Goal: Check status: Check status

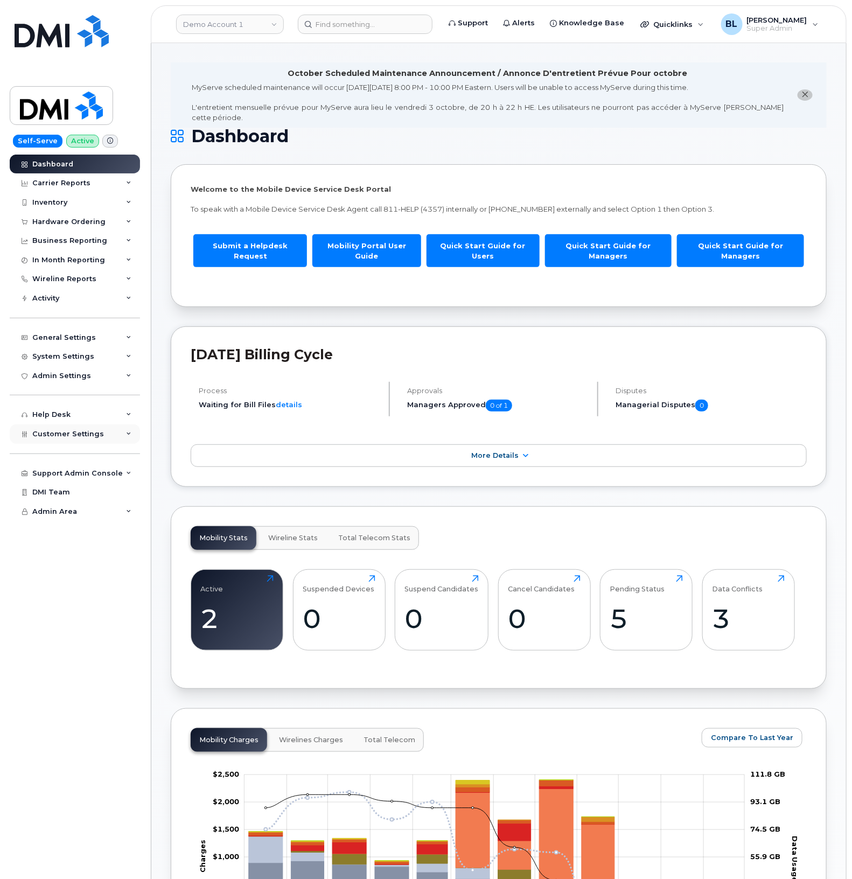
click at [77, 430] on div "Customer Settings" at bounding box center [75, 434] width 130 height 19
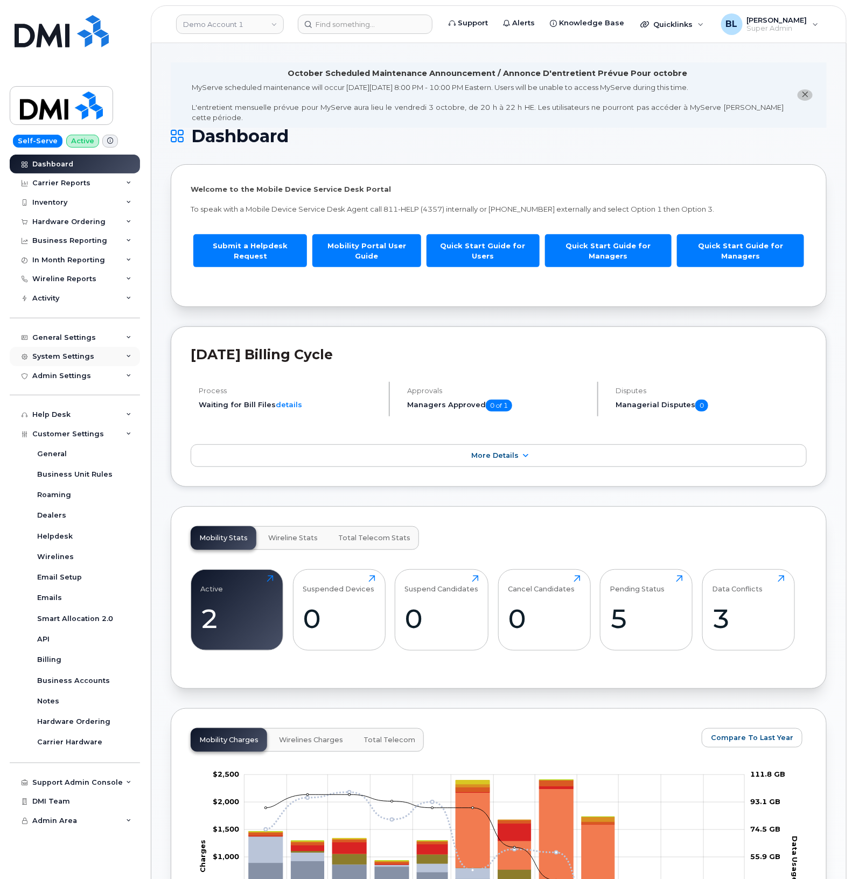
click at [87, 353] on div "System Settings" at bounding box center [75, 356] width 130 height 19
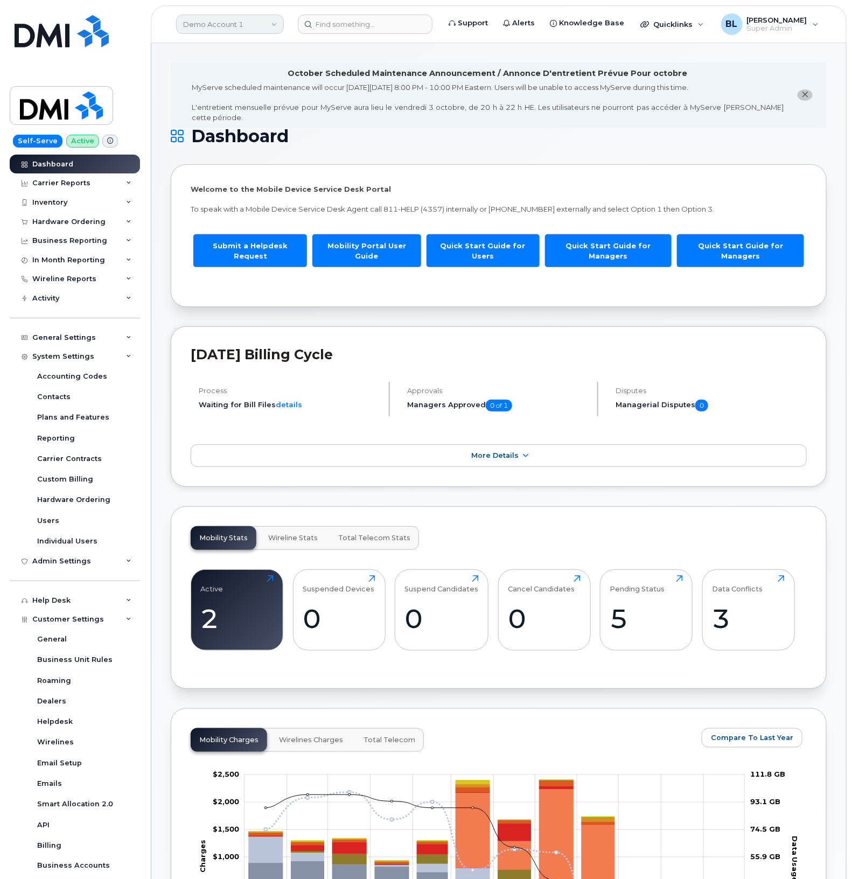
click at [260, 19] on link "Demo Account 1" at bounding box center [230, 24] width 108 height 19
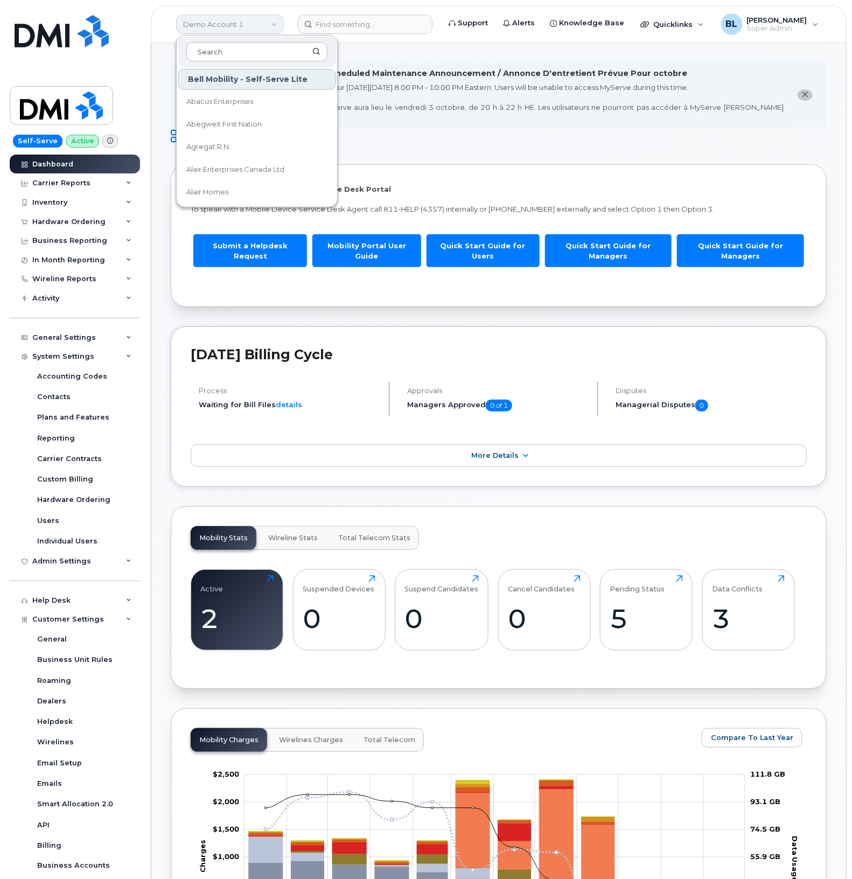
type input "g"
type input "h"
type input "hilton"
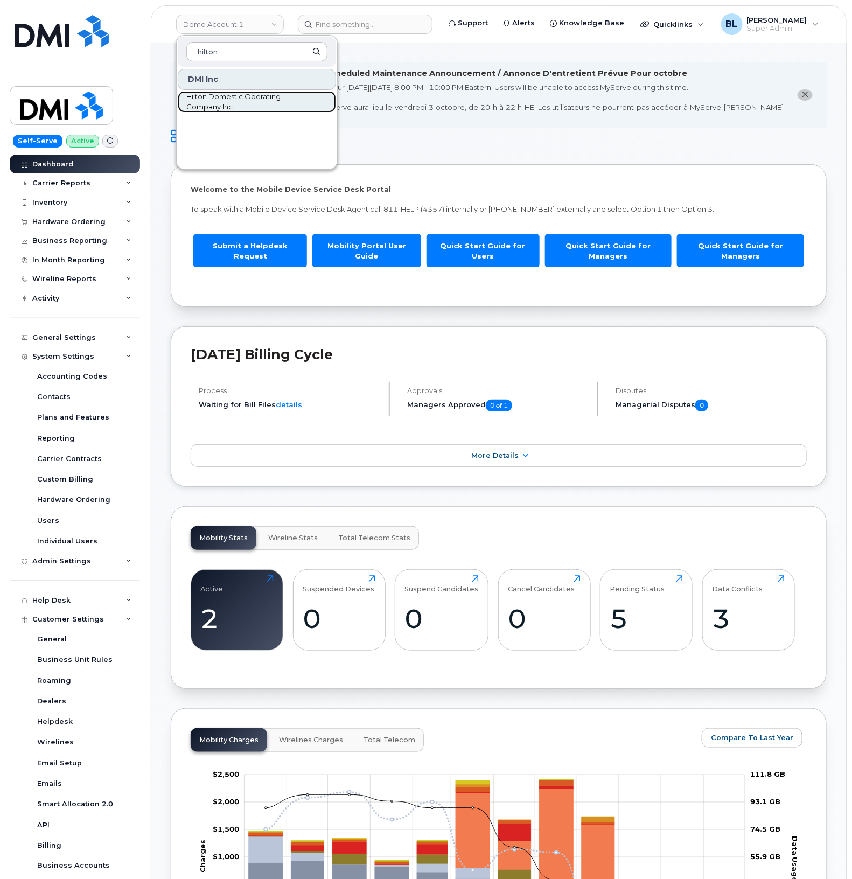
click at [235, 106] on span "Hilton Domestic Operating Company Inc" at bounding box center [248, 102] width 124 height 21
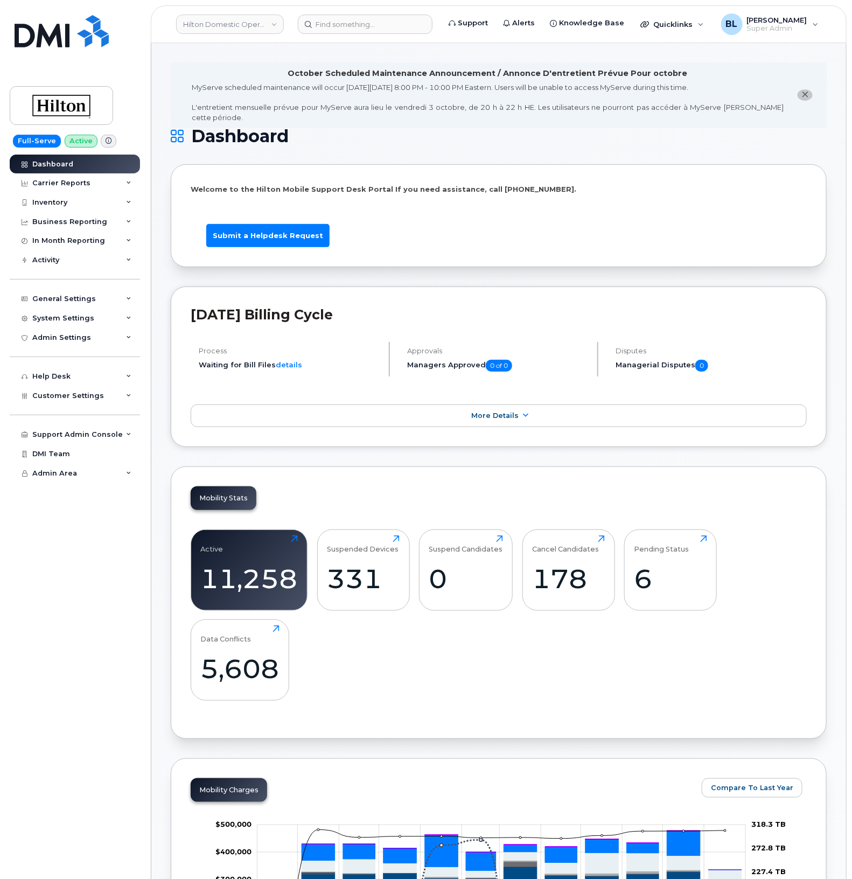
drag, startPoint x: 0, startPoint y: 0, endPoint x: 206, endPoint y: 442, distance: 488.2
click at [63, 398] on span "Customer Settings" at bounding box center [68, 396] width 72 height 8
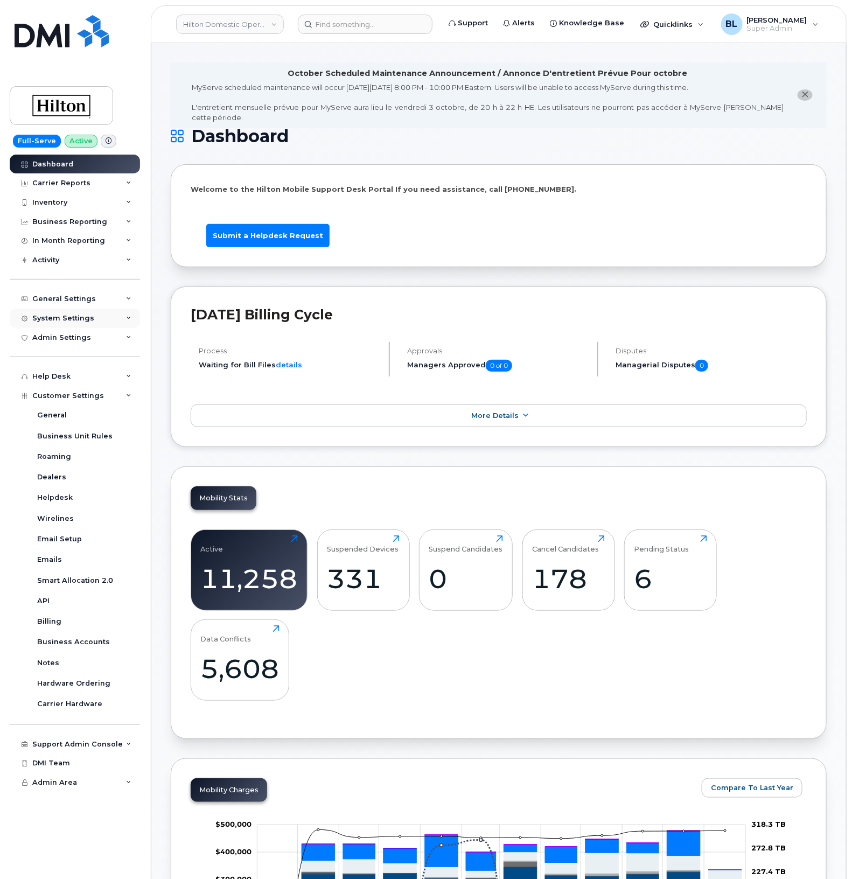
click at [87, 317] on div "System Settings" at bounding box center [63, 318] width 62 height 9
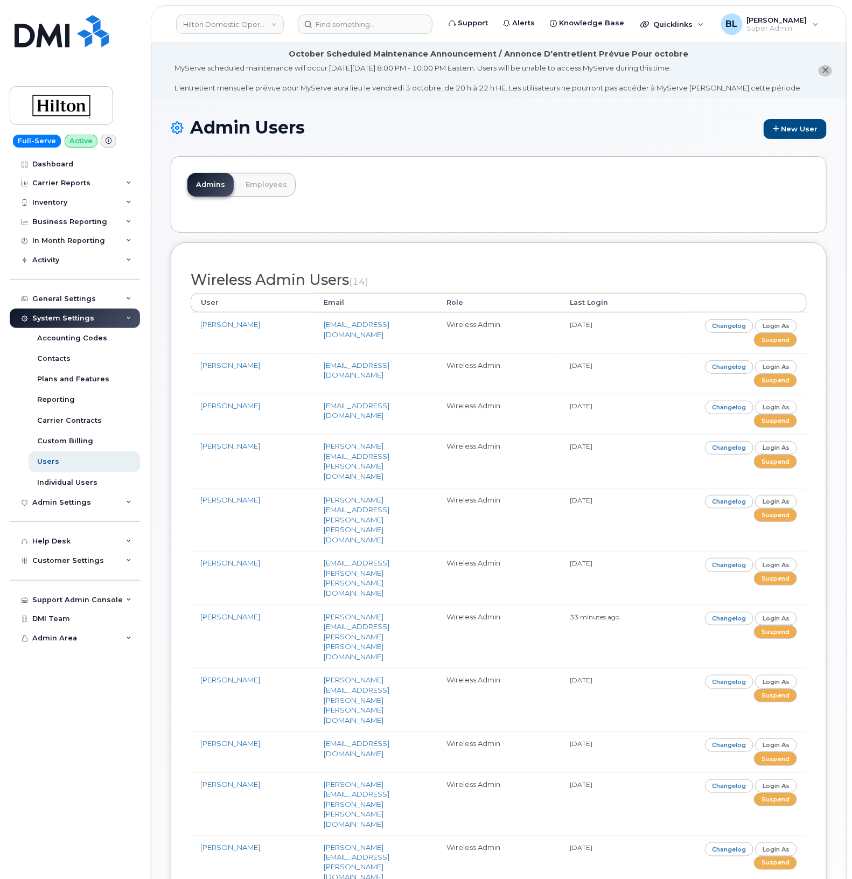
scroll to position [351, 0]
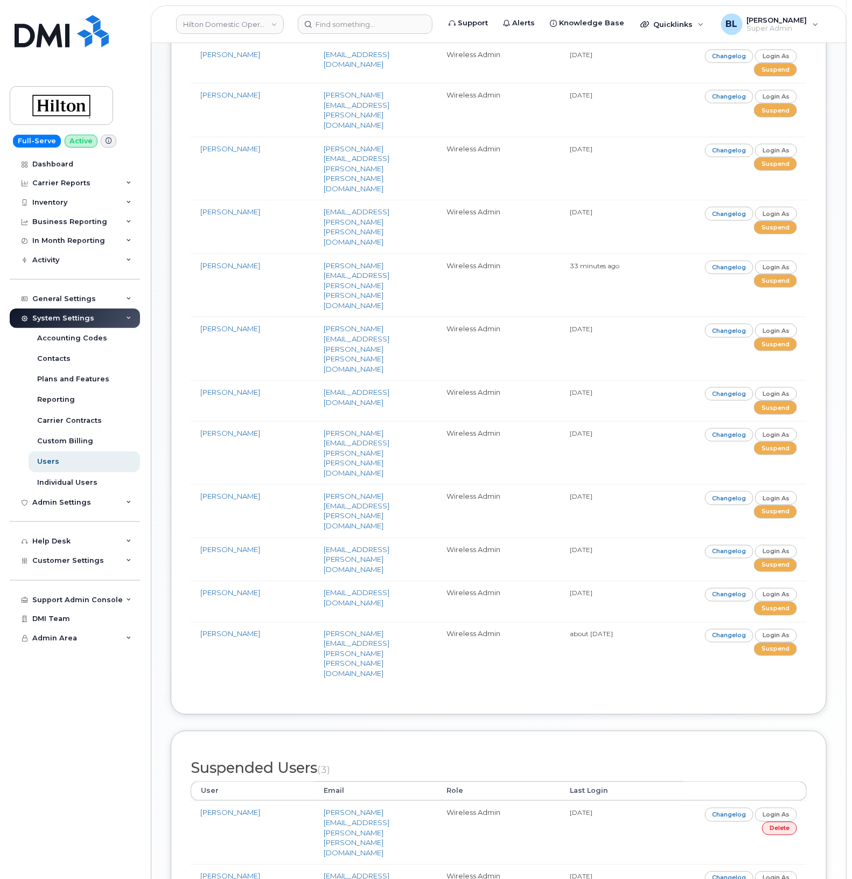
click at [368, 576] on div "Admins Employees Wireless Admin Users (14) User Email Role Last Login [PERSON_N…" at bounding box center [499, 402] width 656 height 1194
click at [240, 31] on link "Hilton Domestic Operating Company Inc" at bounding box center [230, 24] width 108 height 19
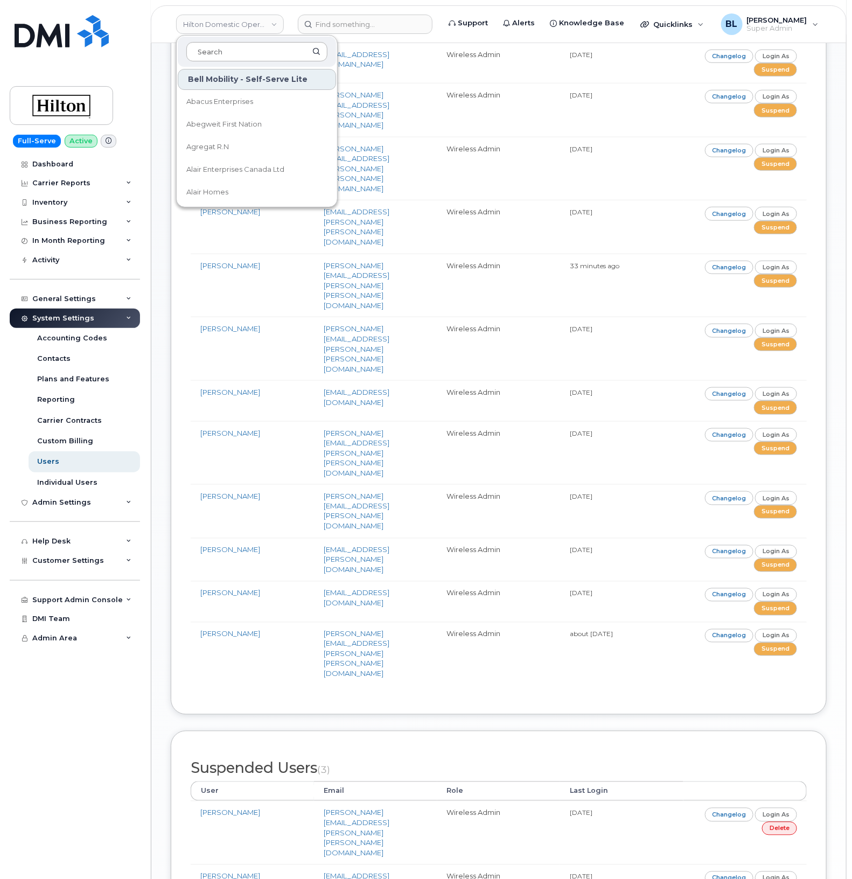
click at [235, 60] on input at bounding box center [256, 51] width 141 height 19
type input "kiewit can"
click at [234, 117] on link "Kiewit Canada Inc" at bounding box center [257, 125] width 158 height 22
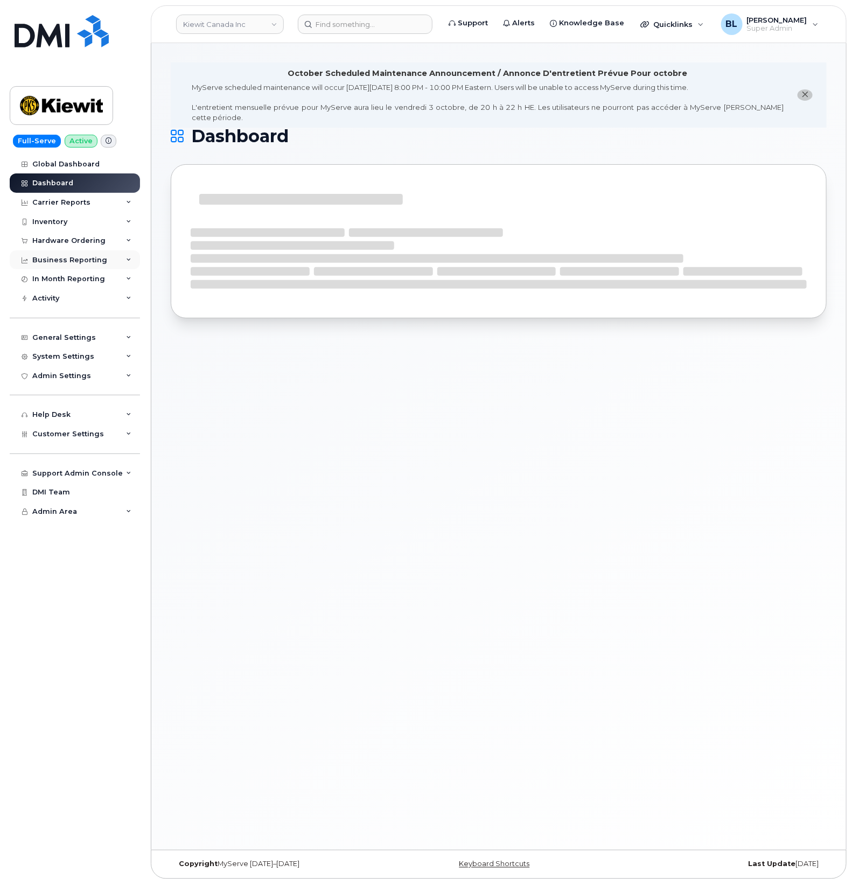
click at [106, 267] on div "Business Reporting" at bounding box center [75, 260] width 130 height 19
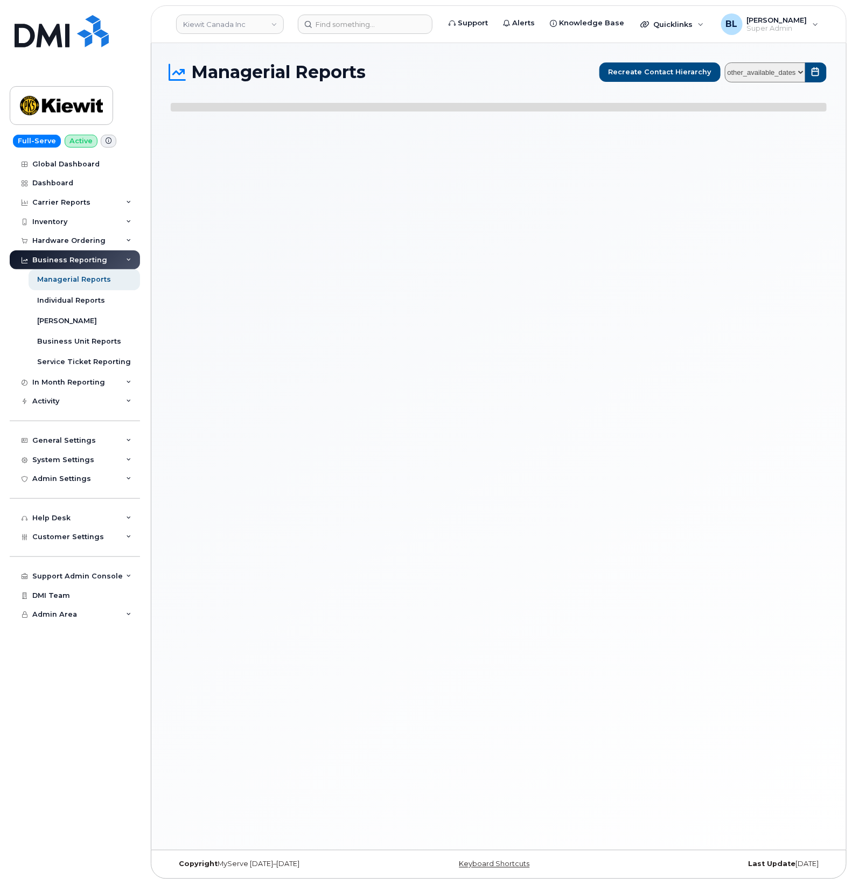
select select
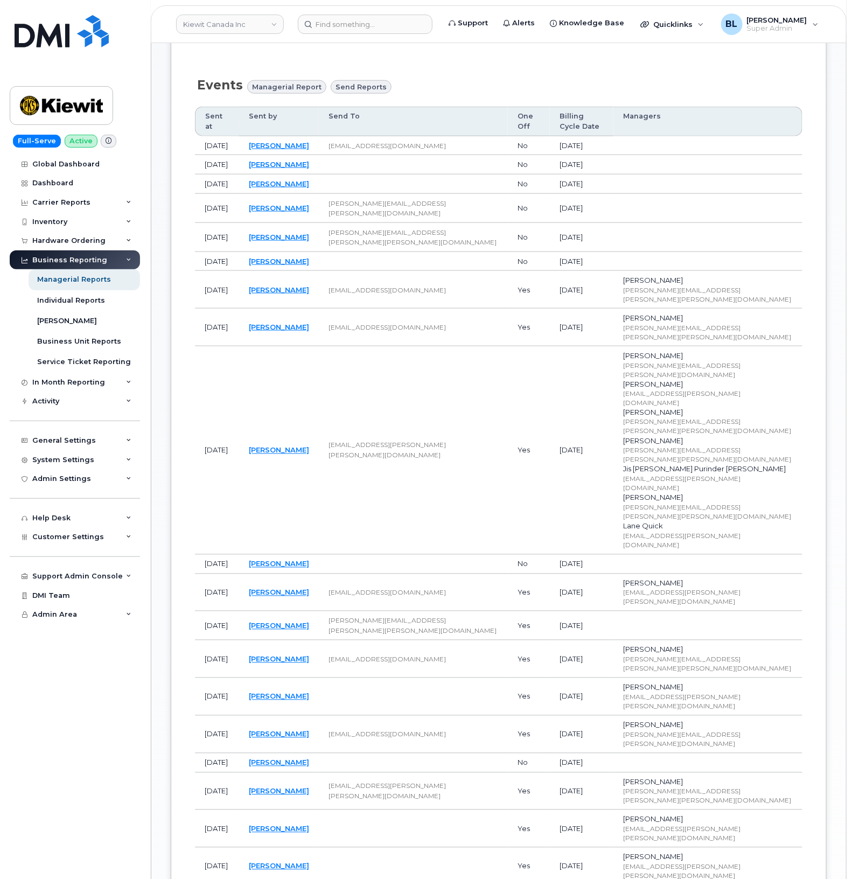
scroll to position [228, 0]
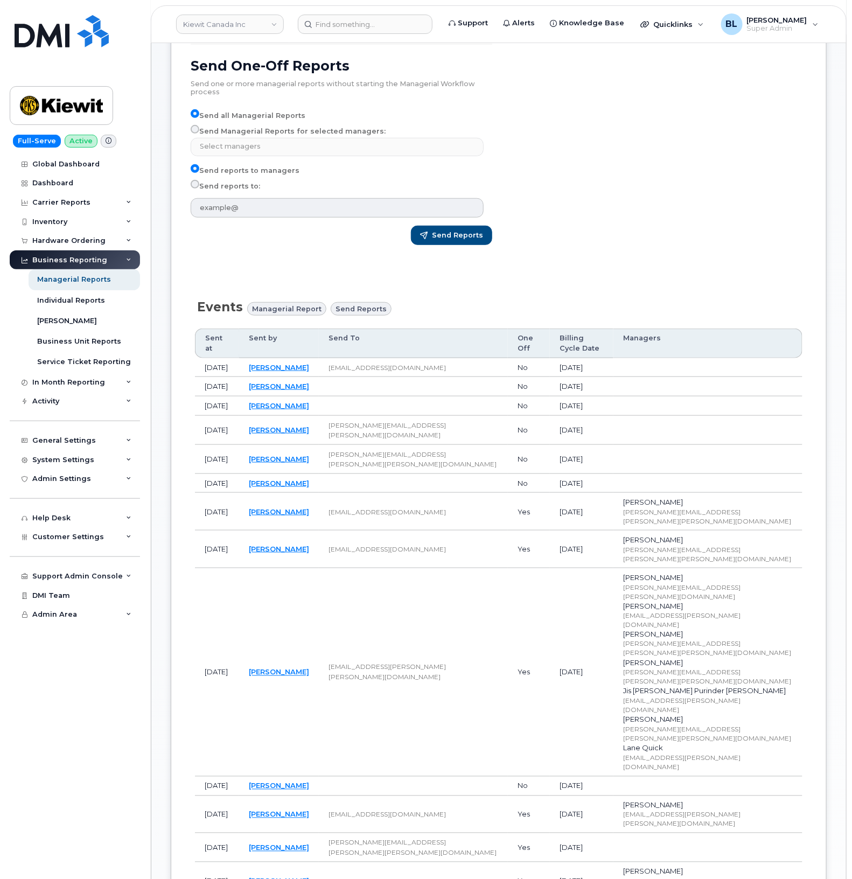
click at [630, 228] on div "Send Adjustments Select managers No matches found [PERSON_NAME] EBOI [PERSON_NA…" at bounding box center [656, 94] width 315 height 329
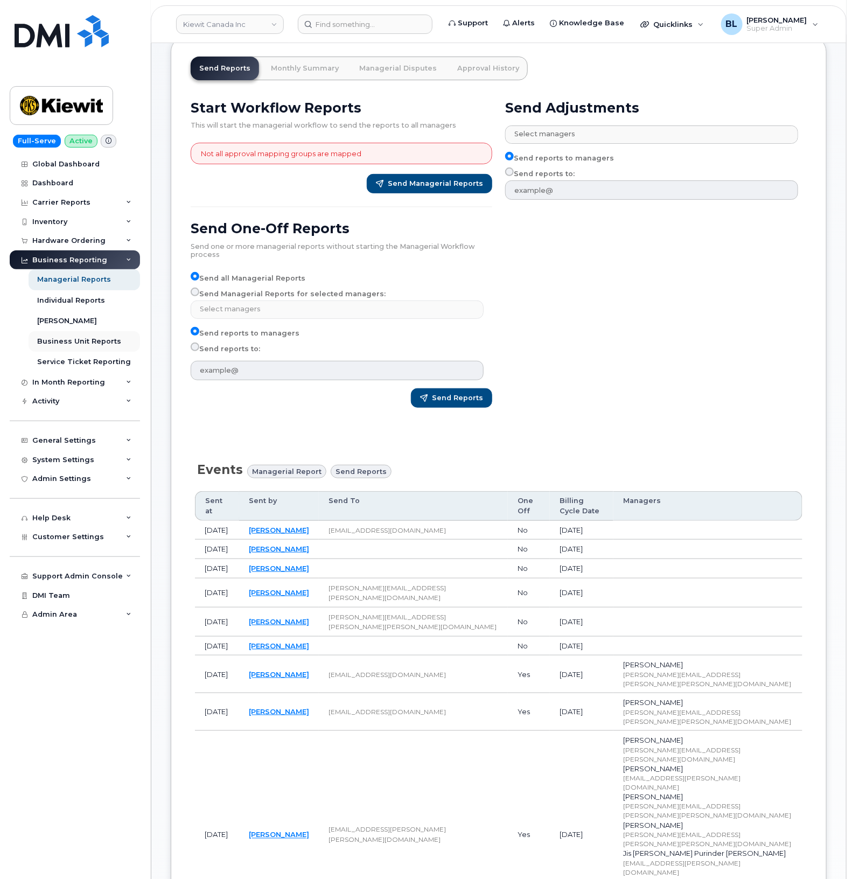
scroll to position [0, 0]
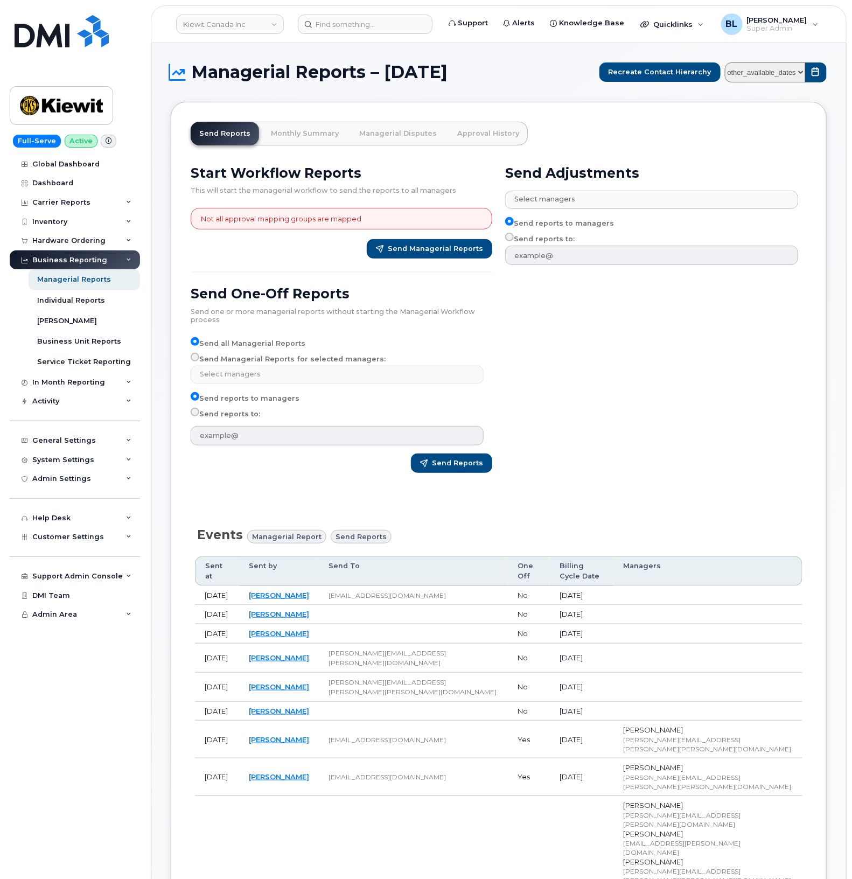
click at [767, 75] on select "other_available_dates September August July June May April March February Janua…" at bounding box center [765, 73] width 81 height 20
select select "/customer/bede8970-c835-4207-9a31-7bf5df501bb7/reports/d3b923f9-7684-11f0-9a88-…"
click at [726, 63] on select "other_available_dates September August July June May April March February Janua…" at bounding box center [765, 73] width 81 height 20
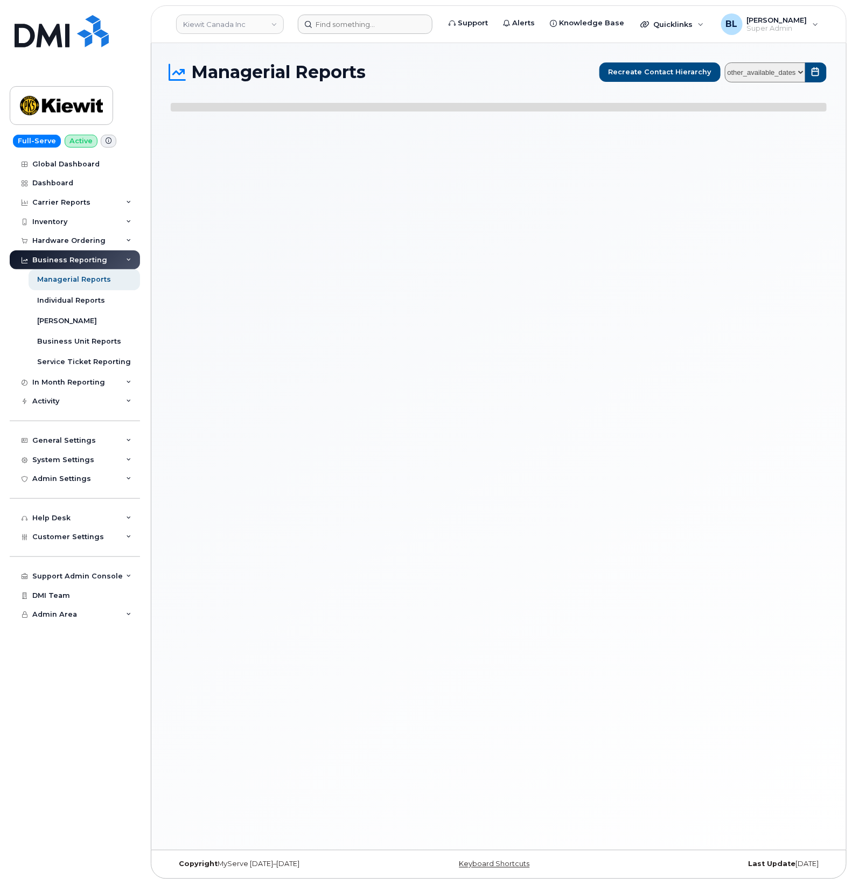
select select
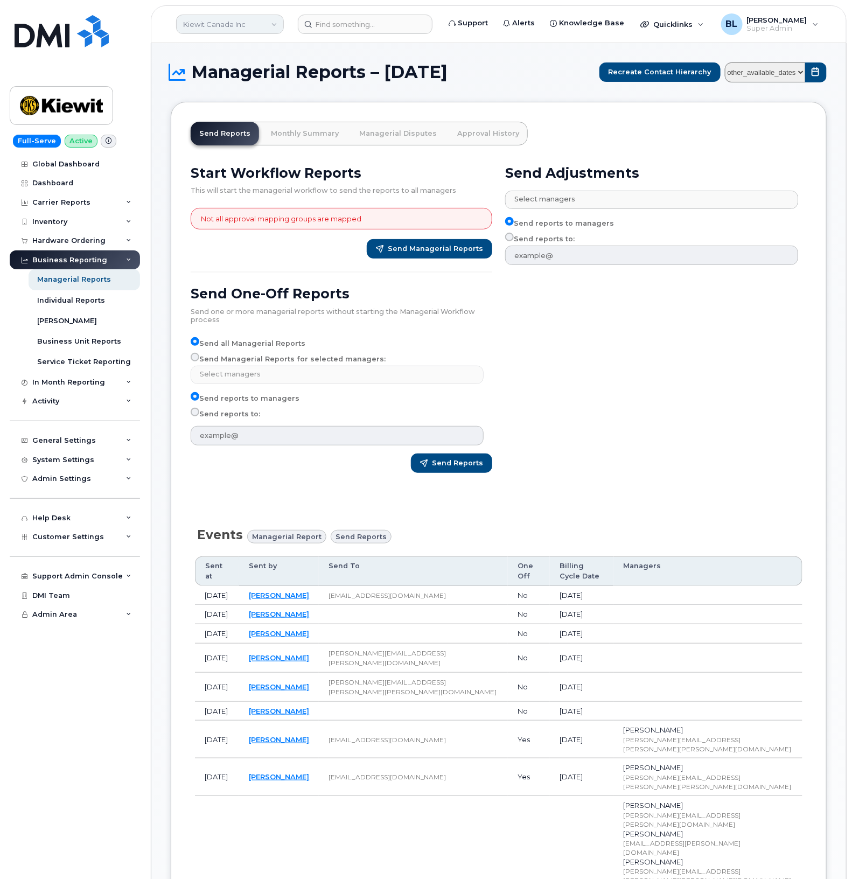
click at [255, 25] on link "Kiewit Canada Inc" at bounding box center [230, 24] width 108 height 19
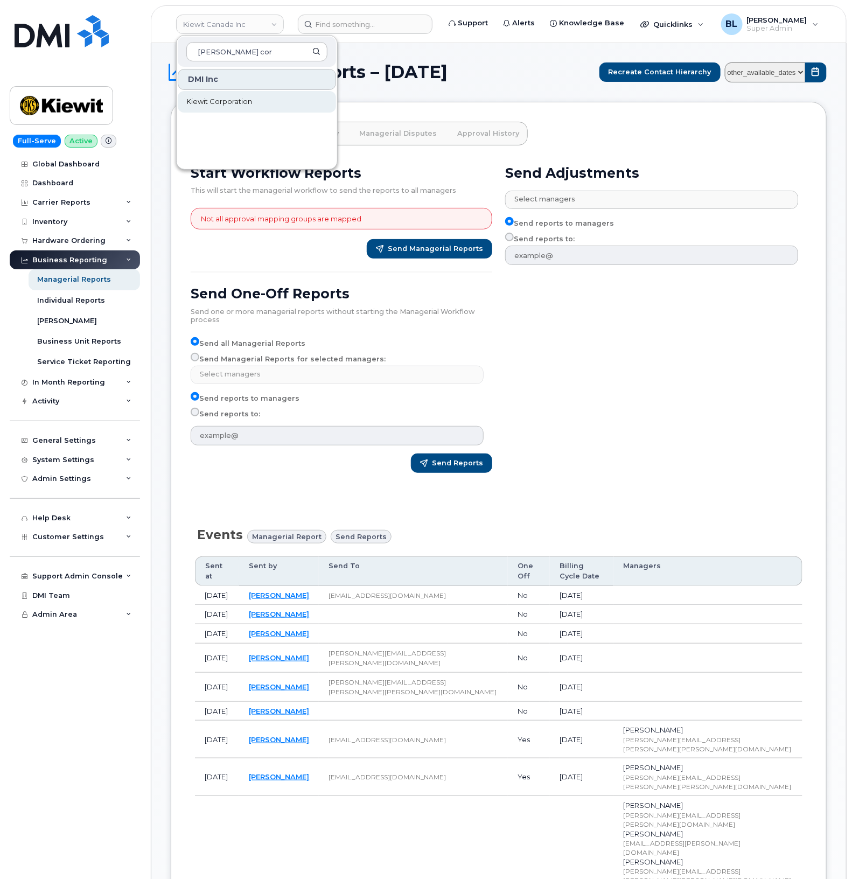
type input "kiewit cor"
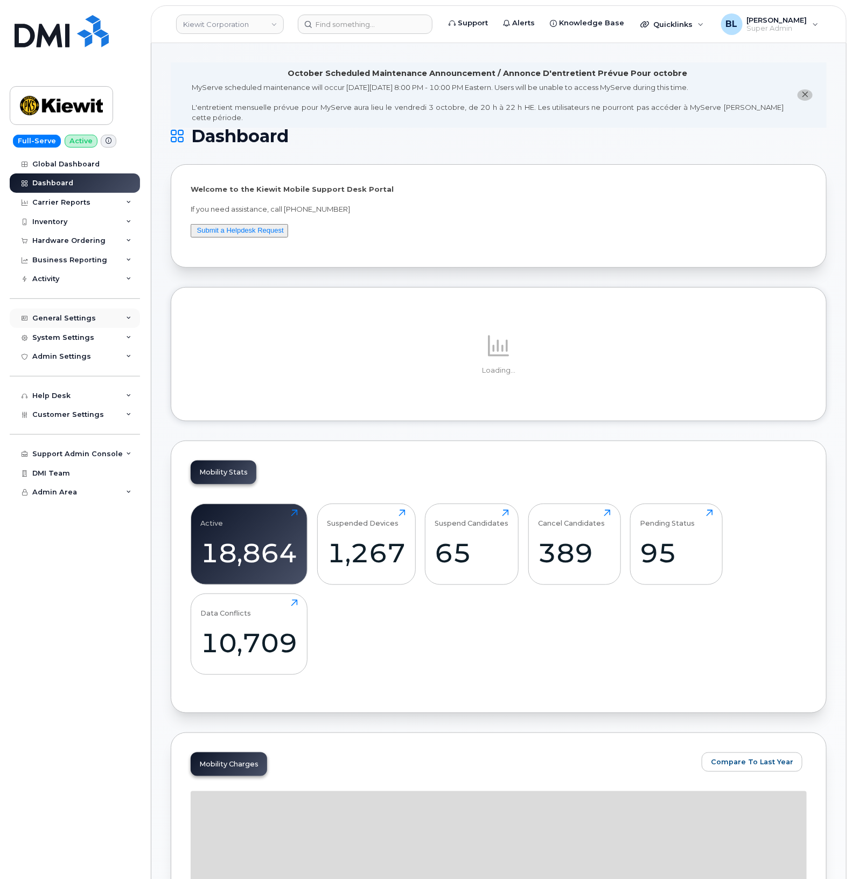
click at [117, 322] on div "General Settings" at bounding box center [75, 318] width 130 height 19
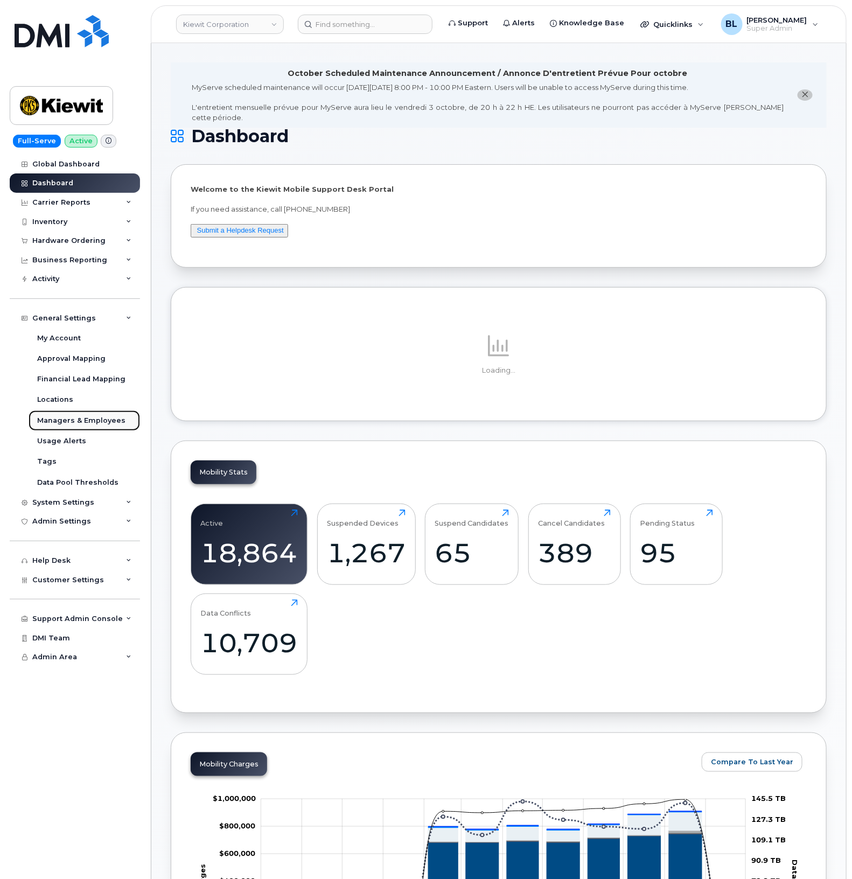
click at [85, 418] on div "Managers & Employees" at bounding box center [81, 421] width 88 height 10
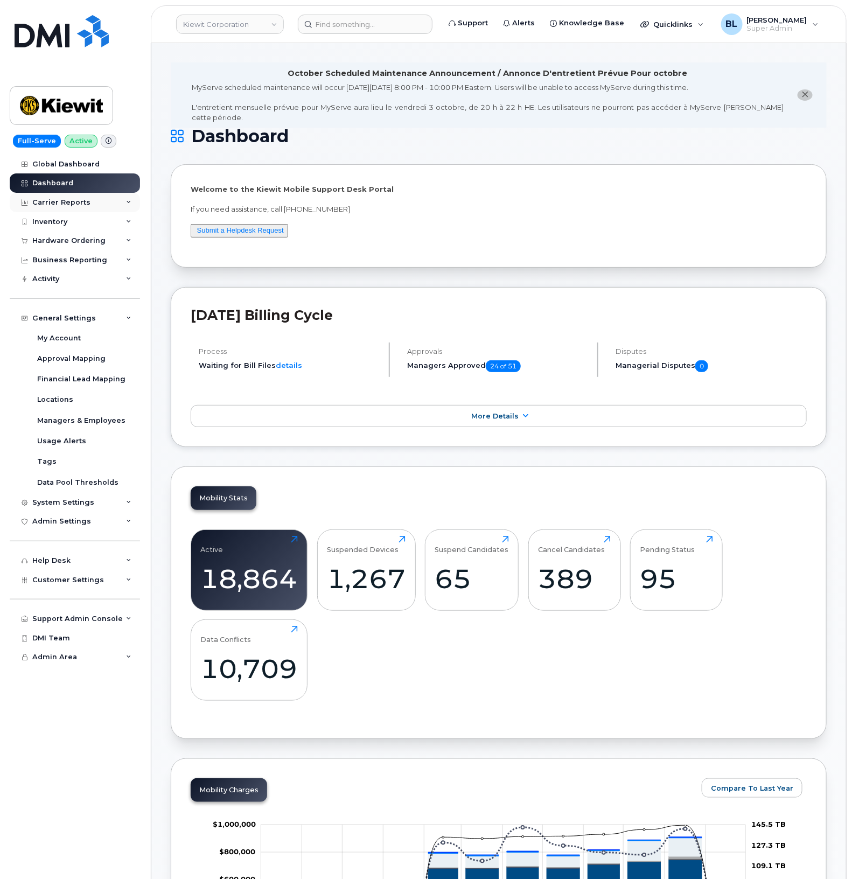
click at [97, 207] on div "Carrier Reports" at bounding box center [75, 202] width 130 height 19
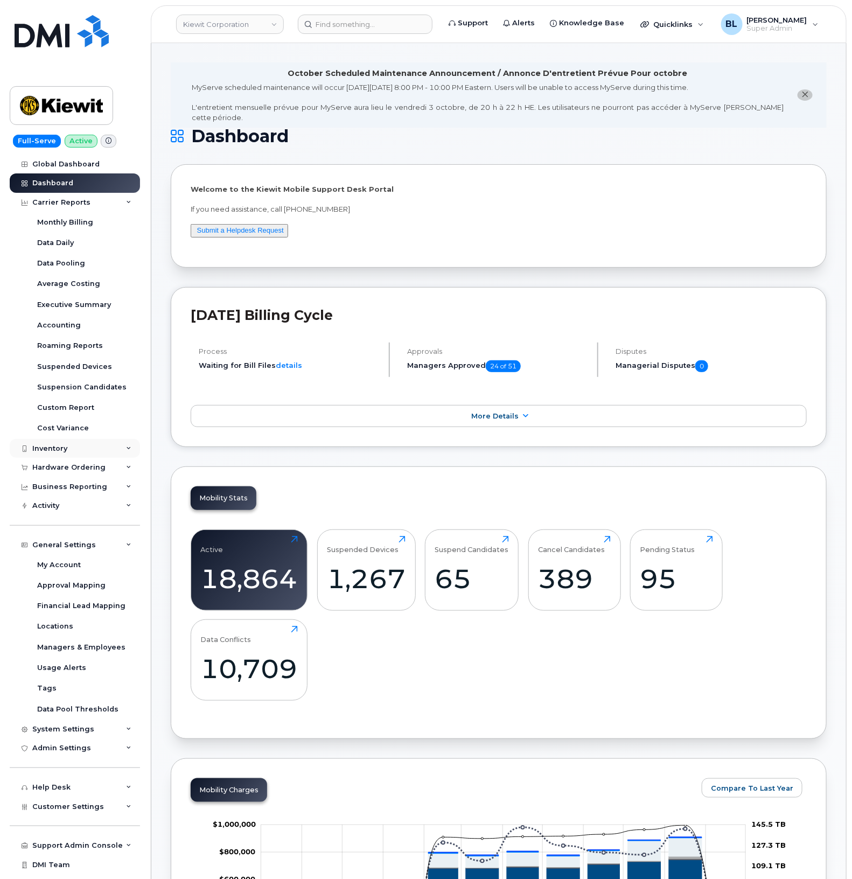
click at [82, 451] on div "Inventory" at bounding box center [75, 448] width 130 height 19
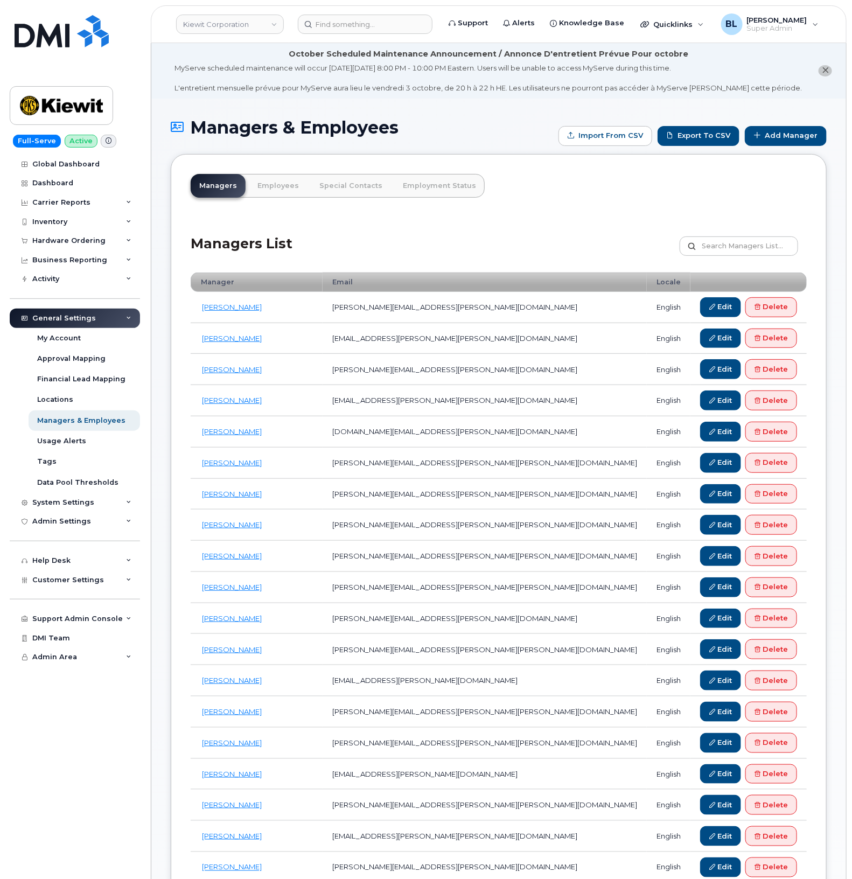
drag, startPoint x: 738, startPoint y: 232, endPoint x: 742, endPoint y: 249, distance: 17.7
click at [738, 232] on div "Managers List Customize Filter Refresh Export" at bounding box center [499, 242] width 616 height 51
click at [741, 254] on input "text" at bounding box center [739, 246] width 119 height 19
type input "Jessica Roy"
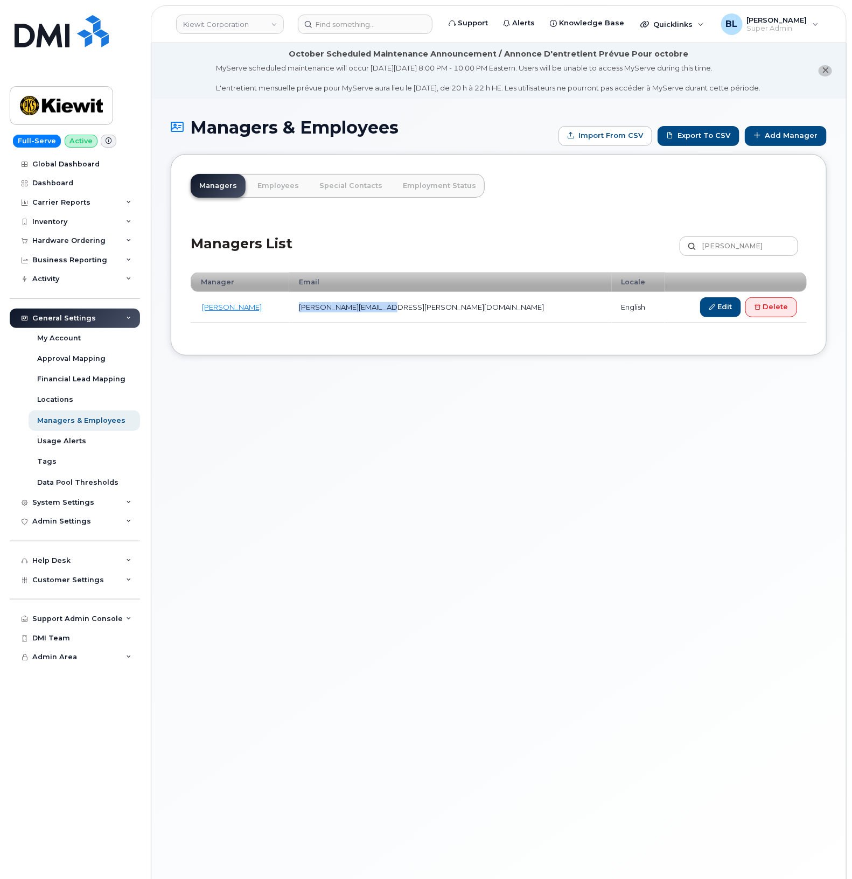
drag, startPoint x: 422, startPoint y: 305, endPoint x: 309, endPoint y: 310, distance: 113.3
click at [309, 310] on td "JESSICA.ROY@KEAFVC.COM" at bounding box center [450, 307] width 323 height 31
copy td "JESSICA.ROY@KEAFVC.COM"
click at [65, 584] on span "Customer Settings" at bounding box center [68, 580] width 72 height 8
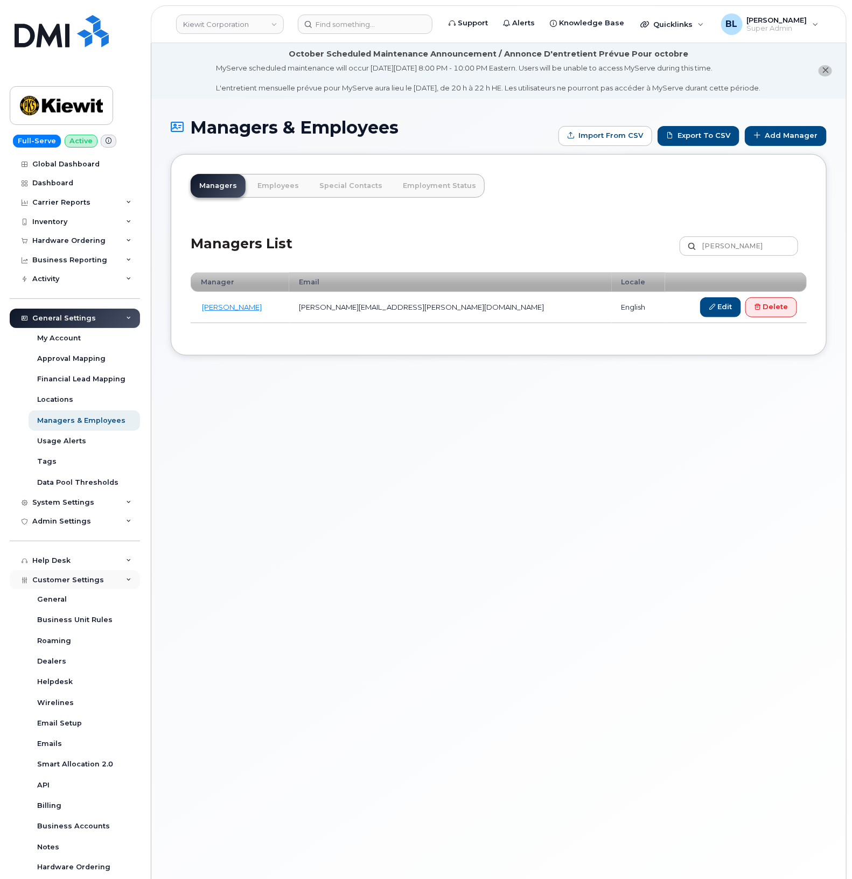
click at [61, 580] on span "Customer Settings" at bounding box center [68, 580] width 72 height 8
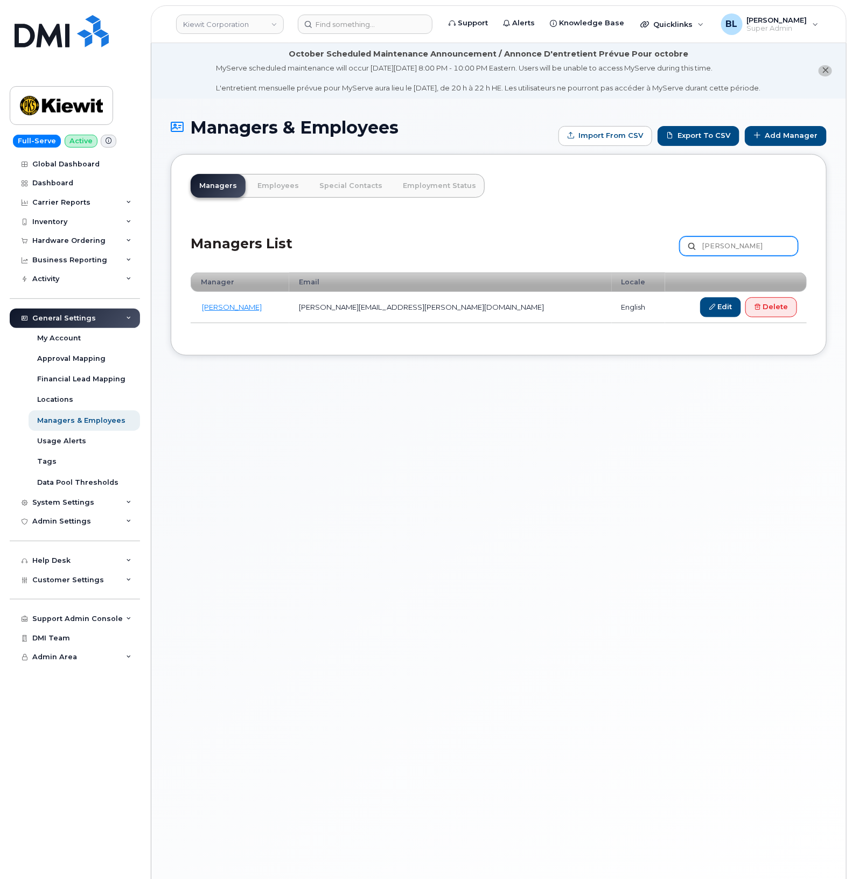
drag, startPoint x: 756, startPoint y: 251, endPoint x: 399, endPoint y: 242, distance: 357.4
click at [500, 242] on div "Managers List Jessica Roy Customize Filter Refresh Export" at bounding box center [499, 242] width 616 height 51
click at [65, 362] on div "Approval Mapping" at bounding box center [71, 359] width 68 height 10
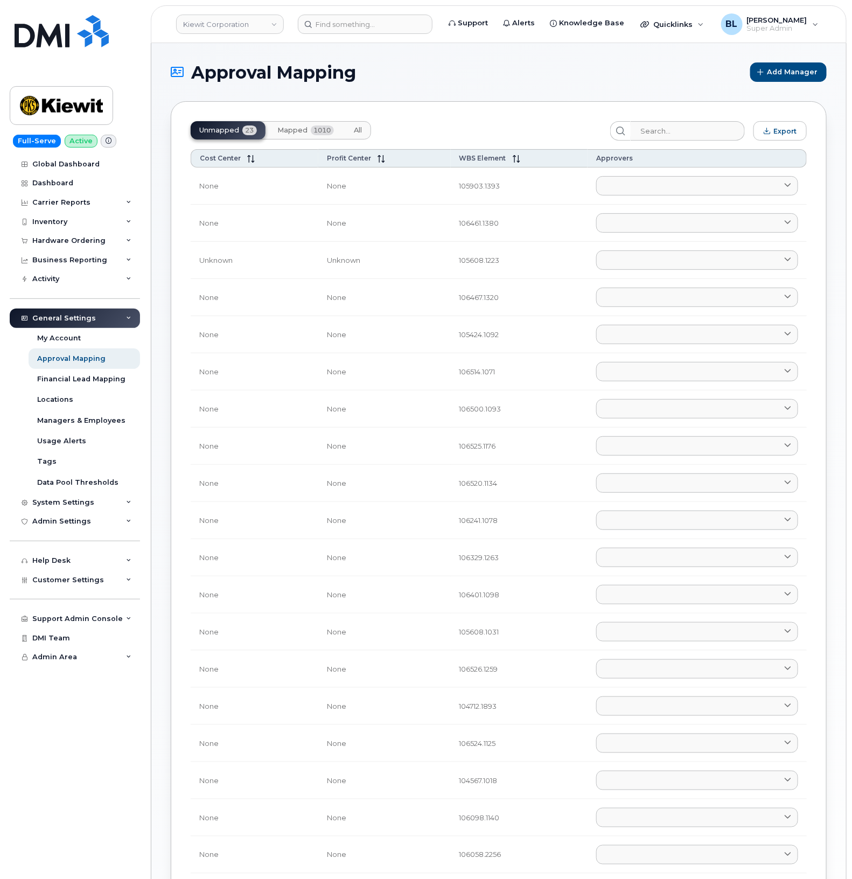
click at [292, 131] on span "Mapped" at bounding box center [293, 130] width 30 height 9
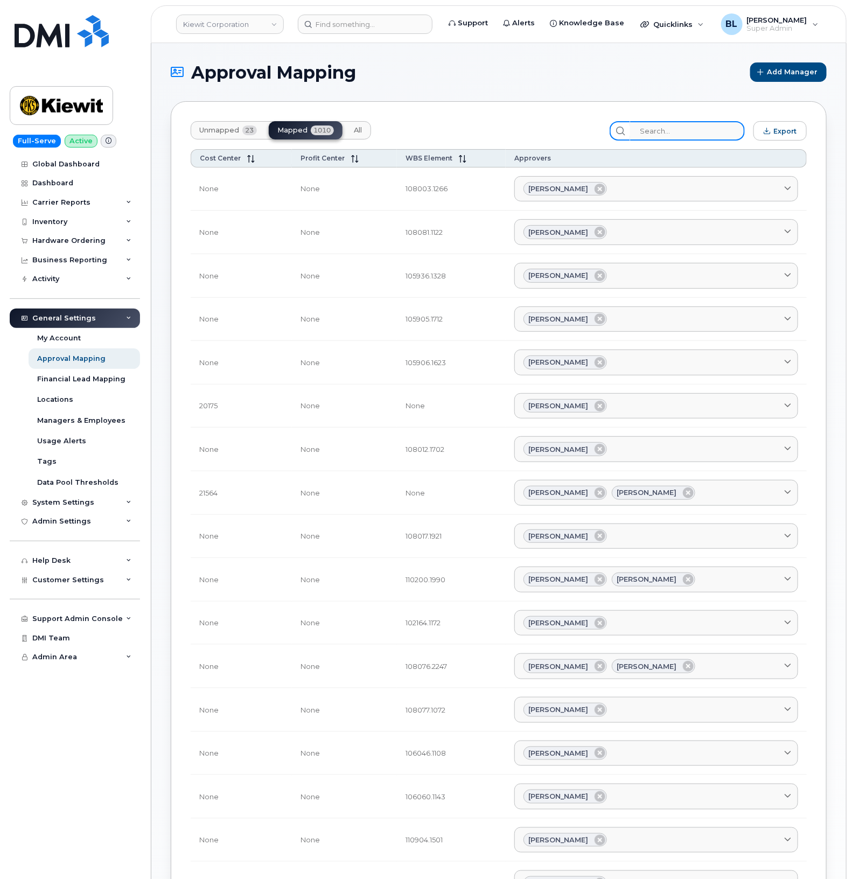
click at [682, 137] on input "search" at bounding box center [687, 130] width 115 height 19
paste input "Jessica Roy"
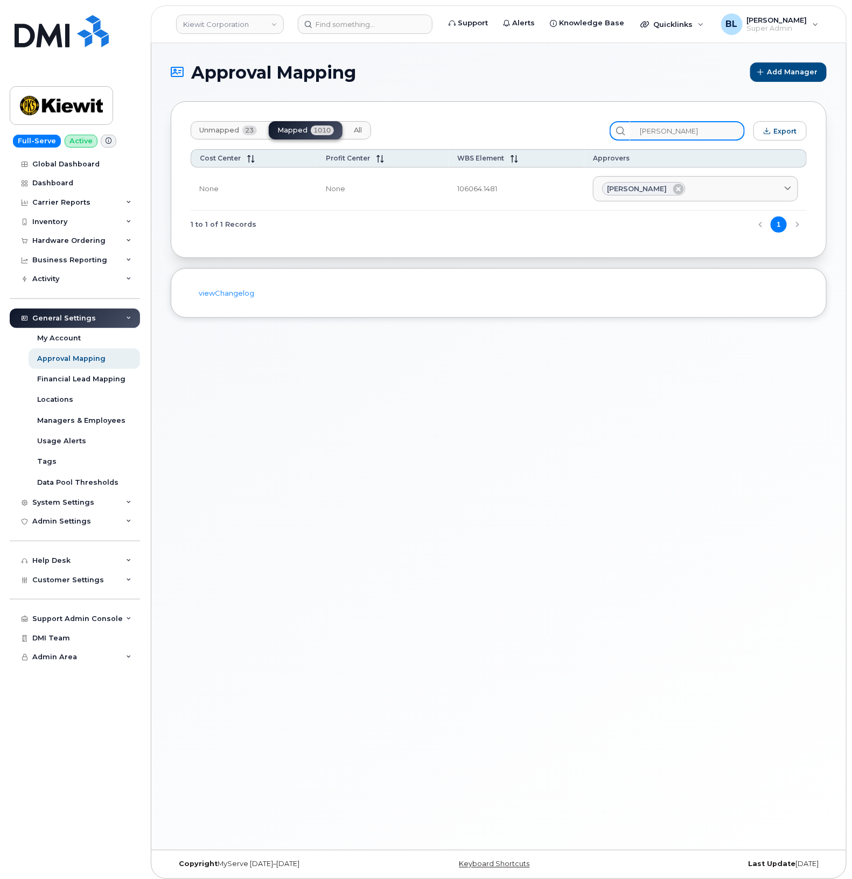
type input "Jessica Roy"
drag, startPoint x: 503, startPoint y: 190, endPoint x: 455, endPoint y: 197, distance: 47.9
click at [455, 197] on td "106064.1481" at bounding box center [517, 190] width 136 height 44
copy td "106064.1481"
click at [232, 30] on link "Kiewit Corporation" at bounding box center [230, 24] width 108 height 19
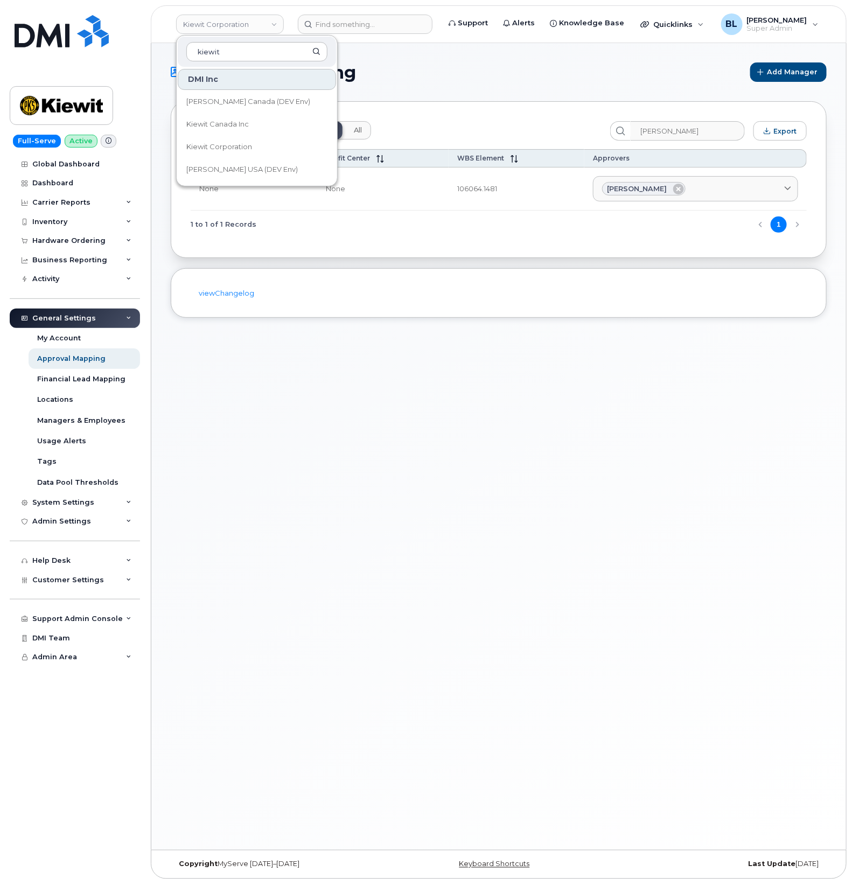
type input "kiewit"
drag, startPoint x: 467, startPoint y: 384, endPoint x: 467, endPoint y: 378, distance: 5.9
click at [467, 384] on div "Approval Mapping Add Manager Unmapped 23 Mapped 1010 All Jessica Roy Export Cos…" at bounding box center [498, 446] width 695 height 807
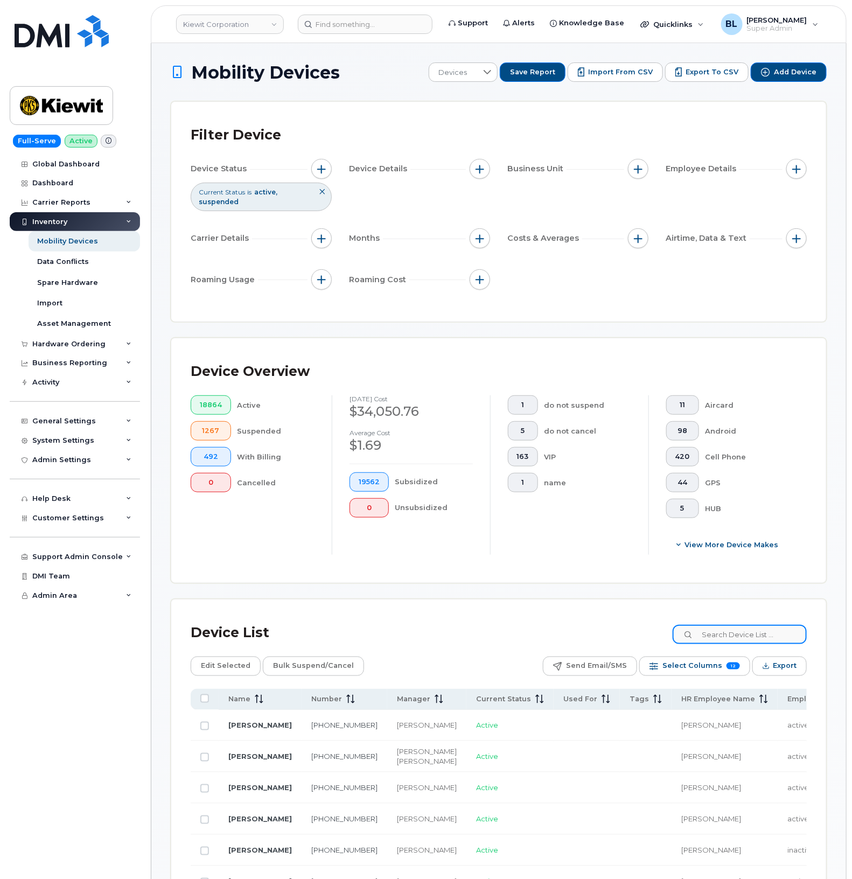
click at [769, 629] on input at bounding box center [740, 634] width 134 height 19
paste input "106064.1481"
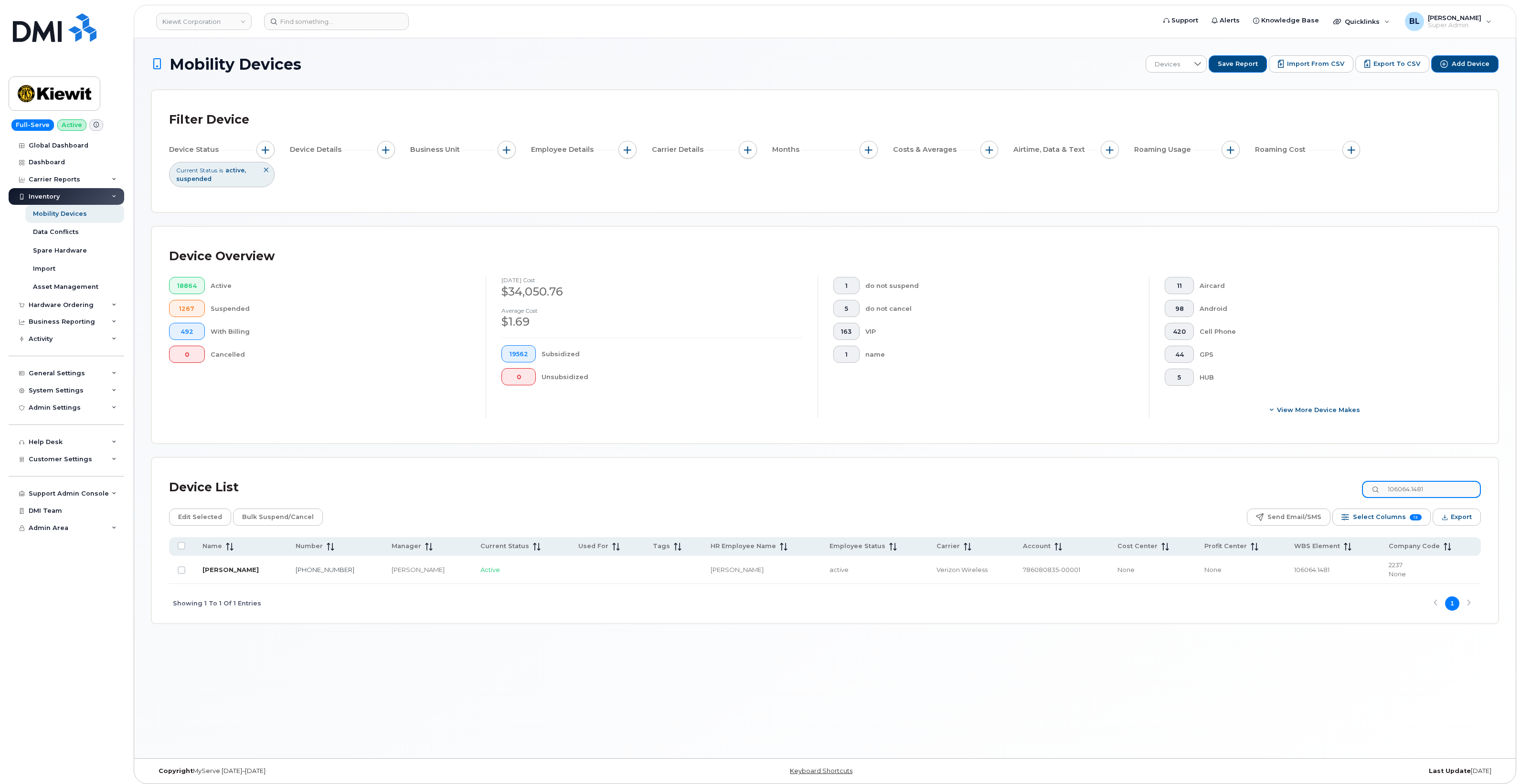
type input "106064.1481"
click at [755, 487] on div "Device List 106064.1481" at bounding box center [825, 487] width 1312 height 25
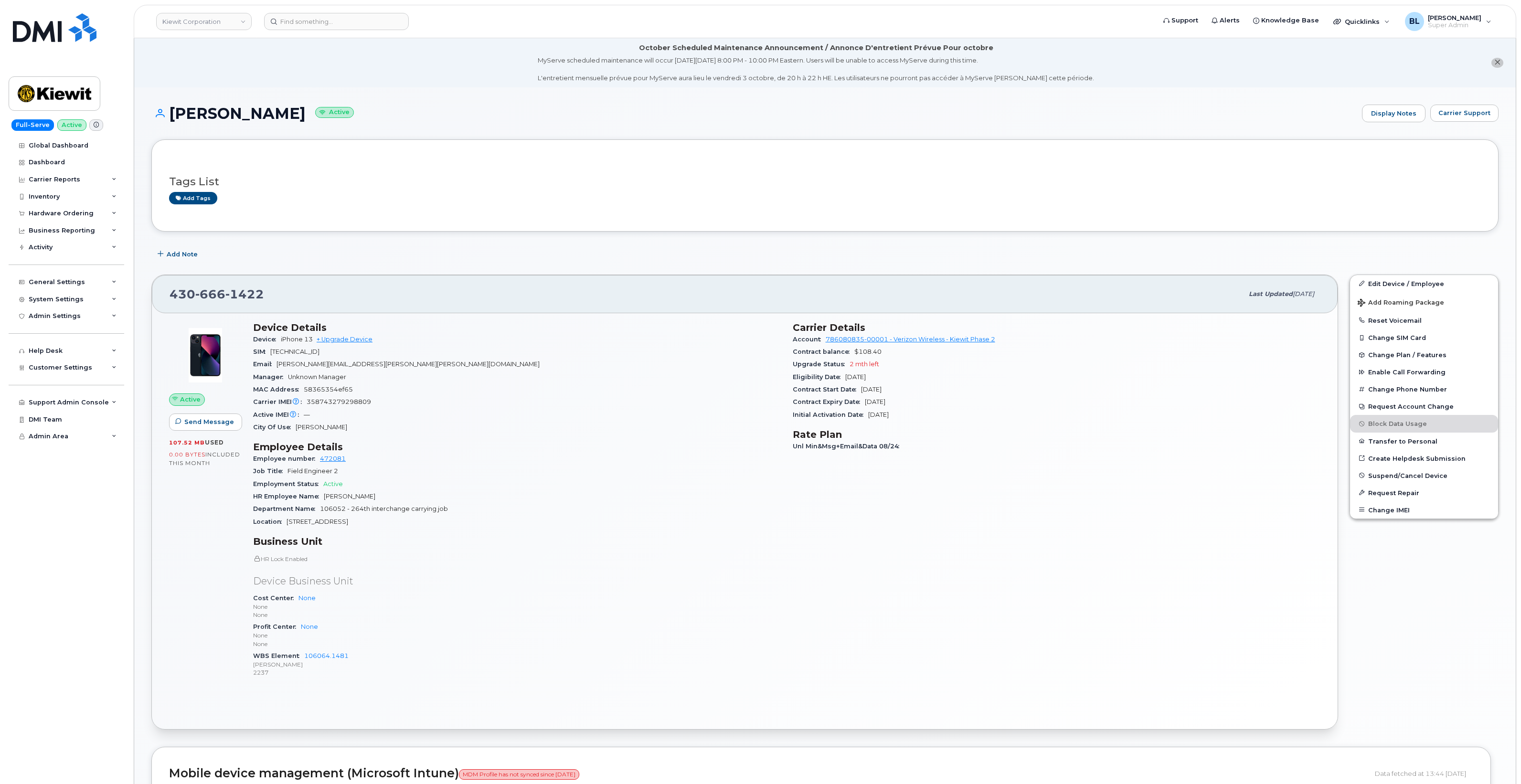
click at [222, 293] on span "666" at bounding box center [210, 294] width 30 height 14
click at [725, 217] on div "Tags List Add tags" at bounding box center [825, 184] width 1347 height 91
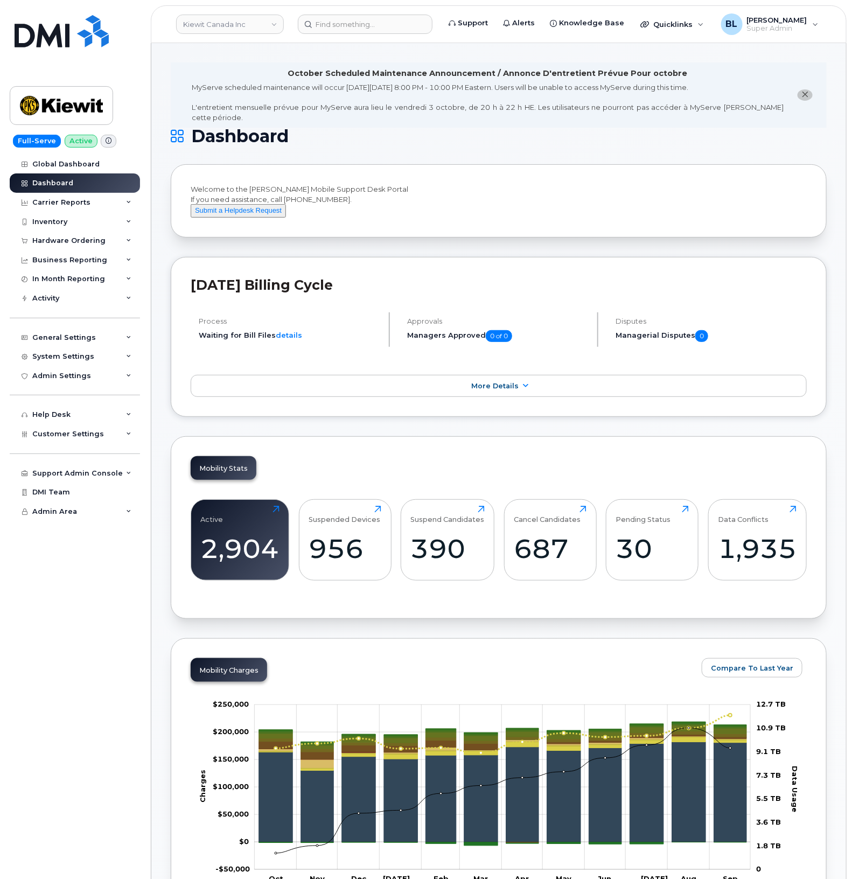
click at [489, 271] on div "[DATE] Billing Cycle Process Waiting for Bill Files details Approvals Managers …" at bounding box center [499, 337] width 656 height 161
click at [246, 22] on link "Kiewit Canada Inc" at bounding box center [230, 24] width 108 height 19
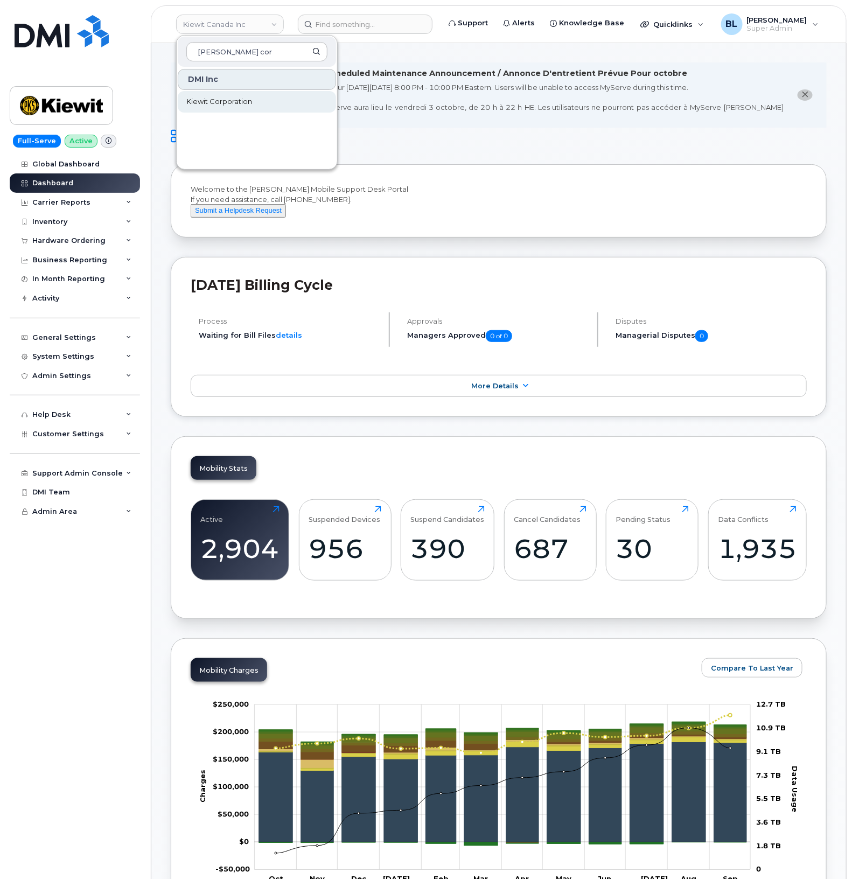
type input "kiewit cor"
click at [226, 109] on link "Kiewit Corporation" at bounding box center [257, 102] width 158 height 22
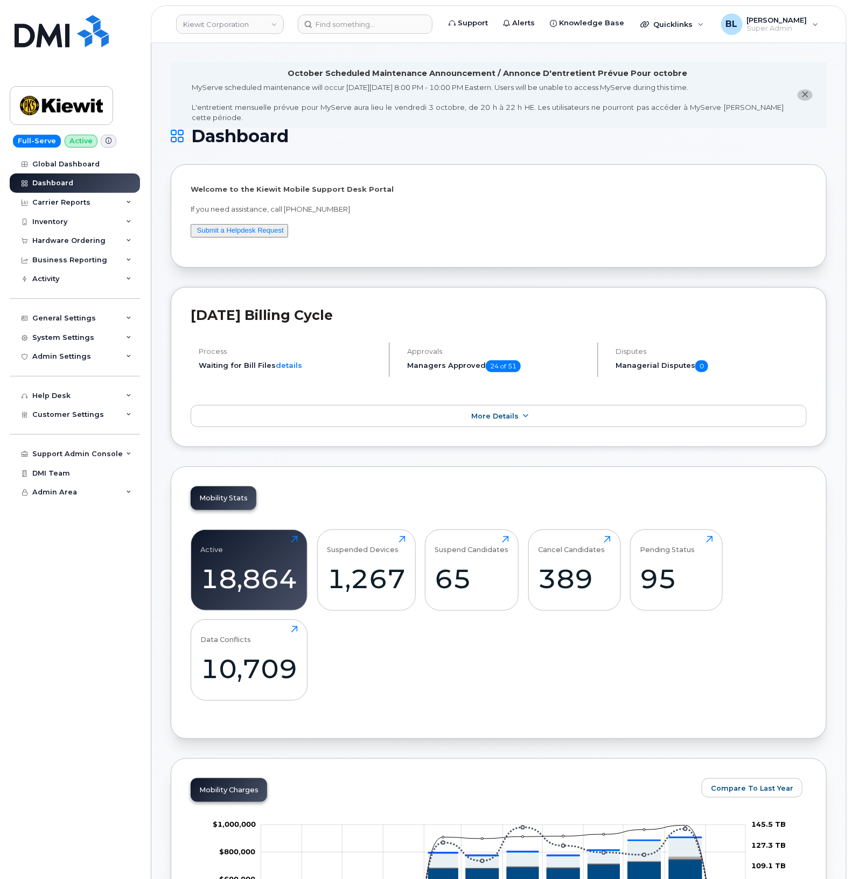
click at [348, 9] on header "[PERSON_NAME] Corporation Support Alerts Knowledge Base Quicklinks Suspend / Ca…" at bounding box center [499, 24] width 696 height 38
click at [349, 24] on input at bounding box center [365, 24] width 135 height 19
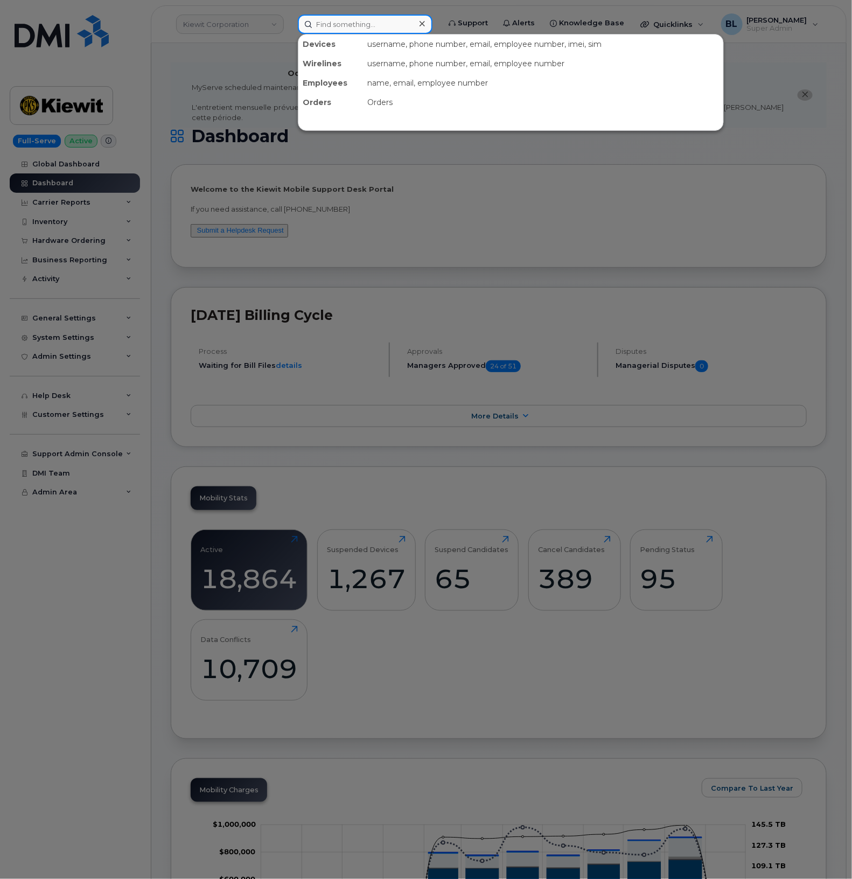
paste input "4255670456"
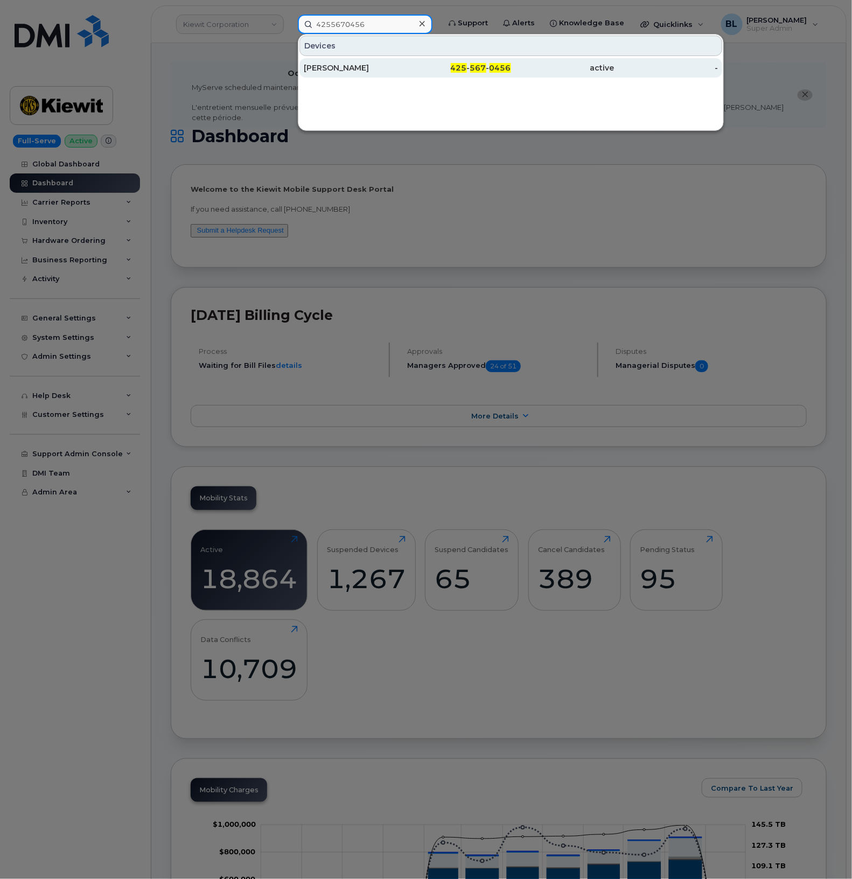
type input "4255670456"
click at [377, 69] on div "[PERSON_NAME]" at bounding box center [355, 68] width 103 height 11
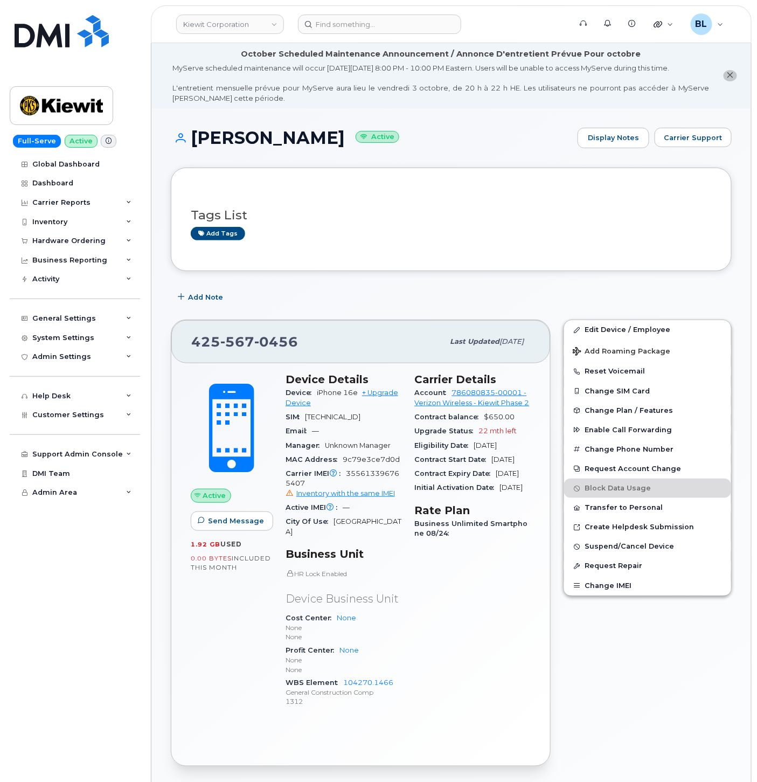
click at [433, 457] on span "Contract Start Date" at bounding box center [453, 459] width 77 height 8
click at [336, 288] on div "Add Note" at bounding box center [451, 296] width 561 height 19
click at [362, 485] on span "355613396765407 Inventory with the same IMEI" at bounding box center [344, 483] width 116 height 29
click at [361, 486] on span "355613396765407 Inventory with the same IMEI" at bounding box center [344, 483] width 116 height 29
copy span "355613396765407"
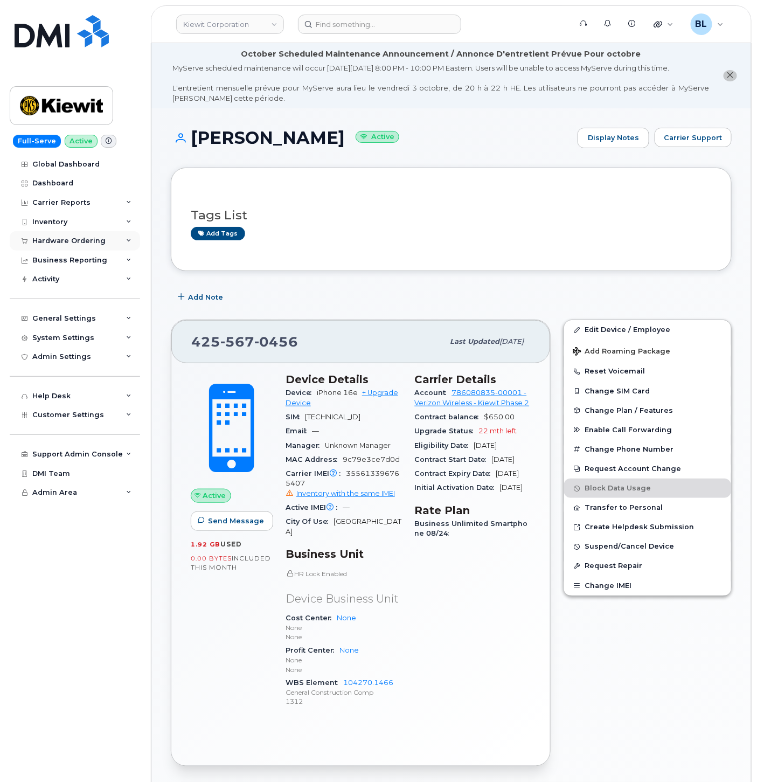
click at [87, 240] on div "Hardware Ordering" at bounding box center [68, 241] width 73 height 9
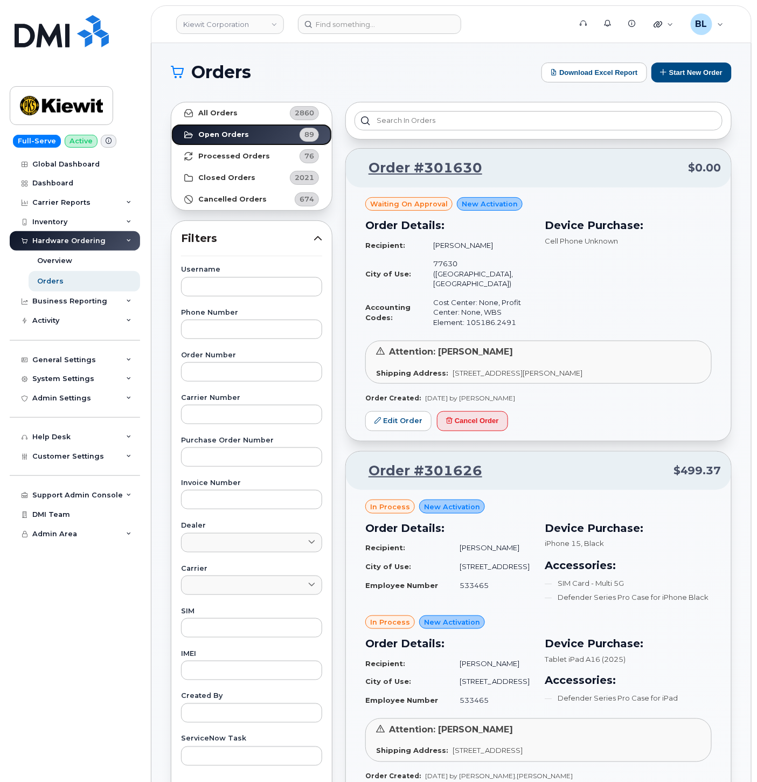
click at [272, 124] on link "Open Orders 89" at bounding box center [251, 135] width 161 height 22
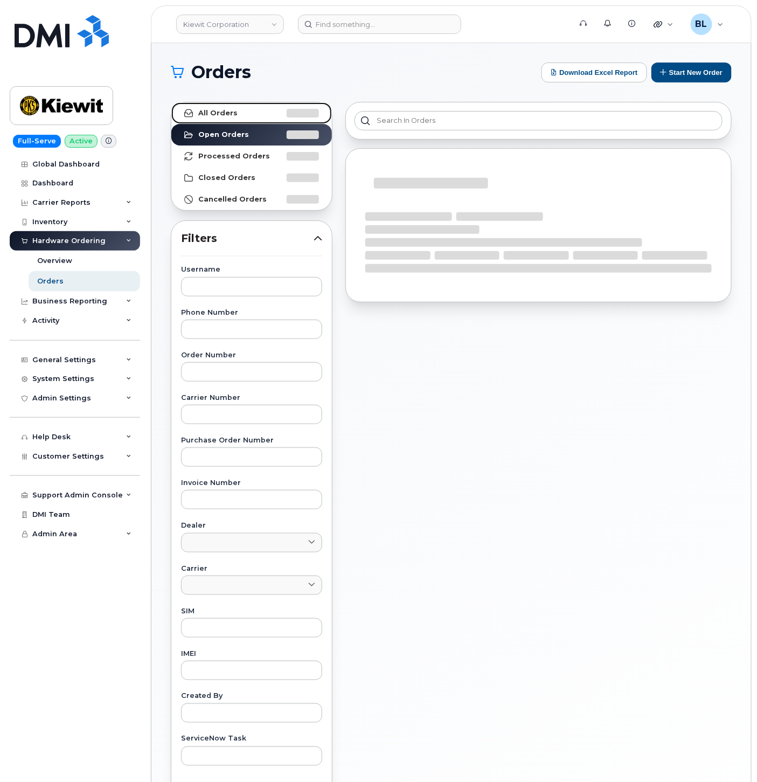
click at [268, 120] on link "All Orders" at bounding box center [251, 113] width 161 height 22
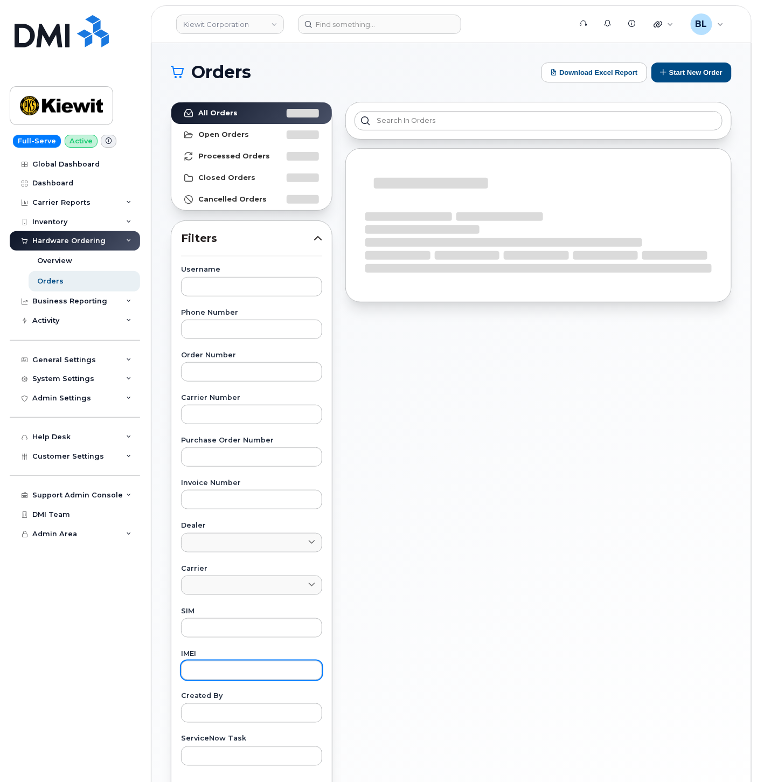
drag, startPoint x: 261, startPoint y: 652, endPoint x: 251, endPoint y: 669, distance: 19.9
click at [251, 669] on div "Username Phone Number Order Number Carrier Number Purchase Order Number Invoice…" at bounding box center [251, 515] width 167 height 499
click at [251, 669] on input "text" at bounding box center [251, 670] width 141 height 19
paste input "355613396765407"
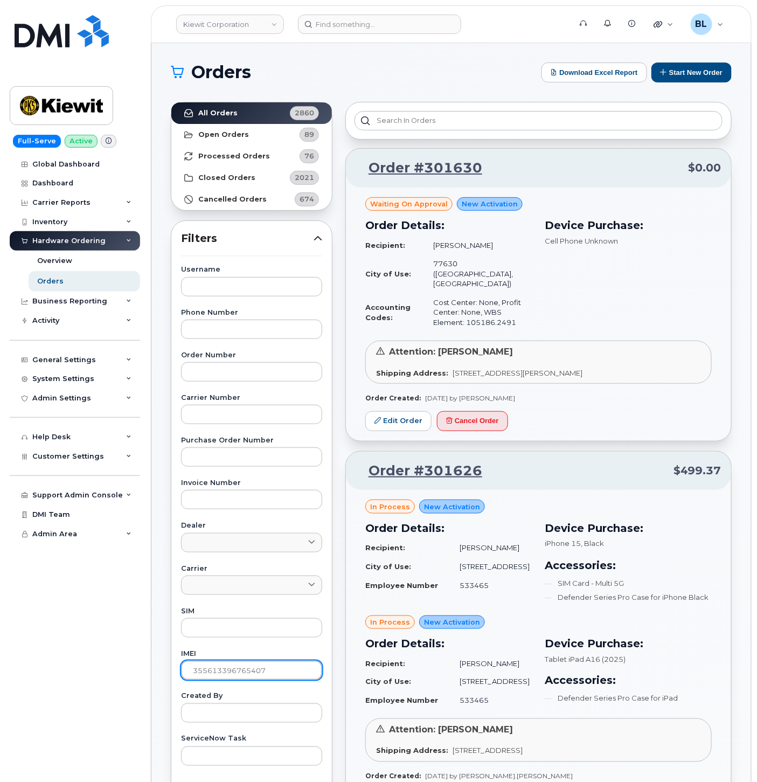
type input "355613396765407"
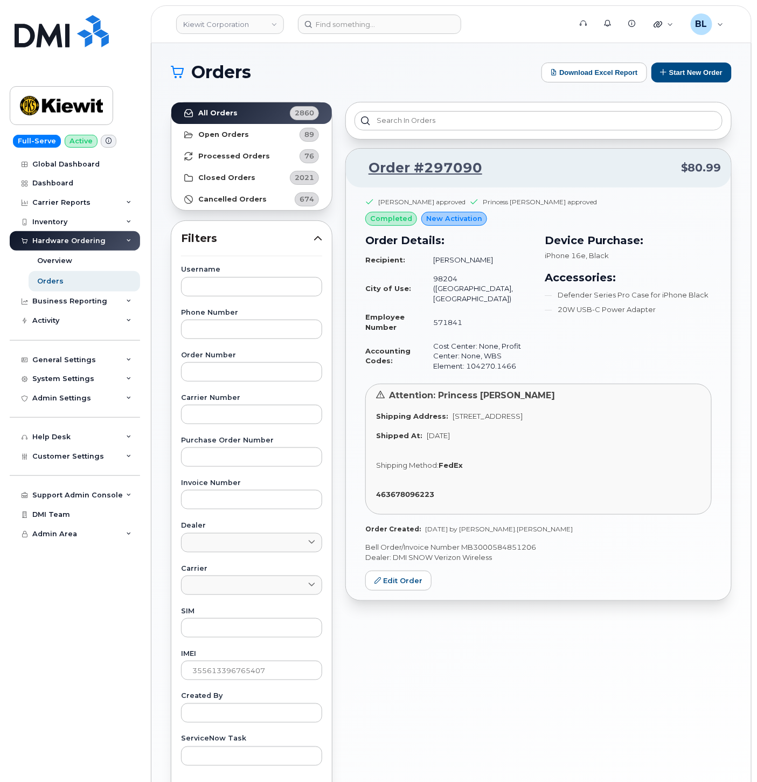
click at [538, 692] on div "Order #297090 $80.99 [PERSON_NAME] approved Princess [PERSON_NAME] approved com…" at bounding box center [538, 473] width 399 height 757
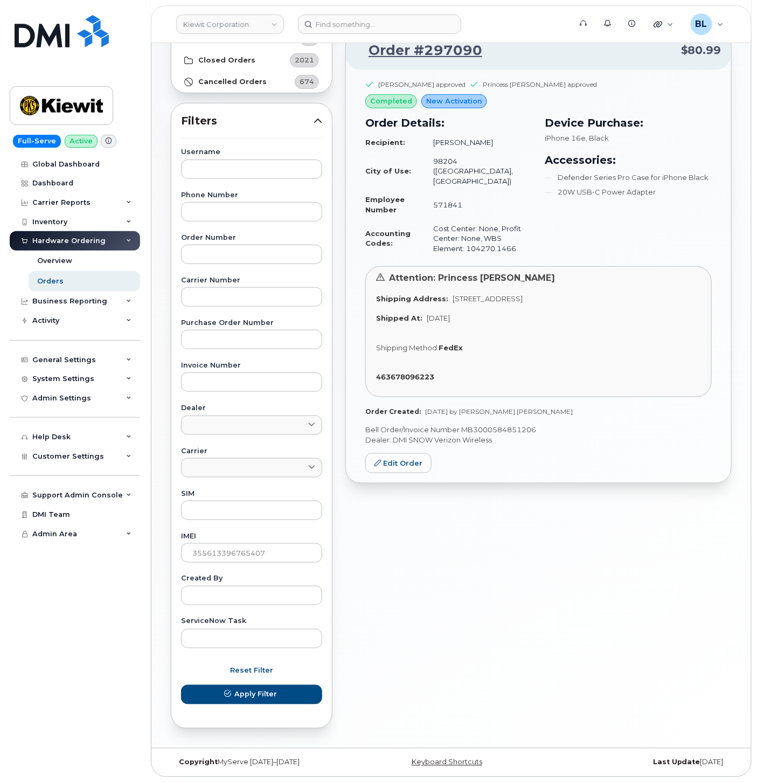
drag, startPoint x: 459, startPoint y: 502, endPoint x: 493, endPoint y: 514, distance: 36.3
click at [473, 498] on div "Order #297090 $80.99 [PERSON_NAME] approved Princess [PERSON_NAME] approved com…" at bounding box center [538, 356] width 399 height 757
drag, startPoint x: 633, startPoint y: 577, endPoint x: 755, endPoint y: 607, distance: 126.5
click at [633, 577] on div "Order #297090 $80.99 [PERSON_NAME] approved Princess [PERSON_NAME] approved com…" at bounding box center [538, 356] width 399 height 757
